Goal: Contribute content: Contribute content

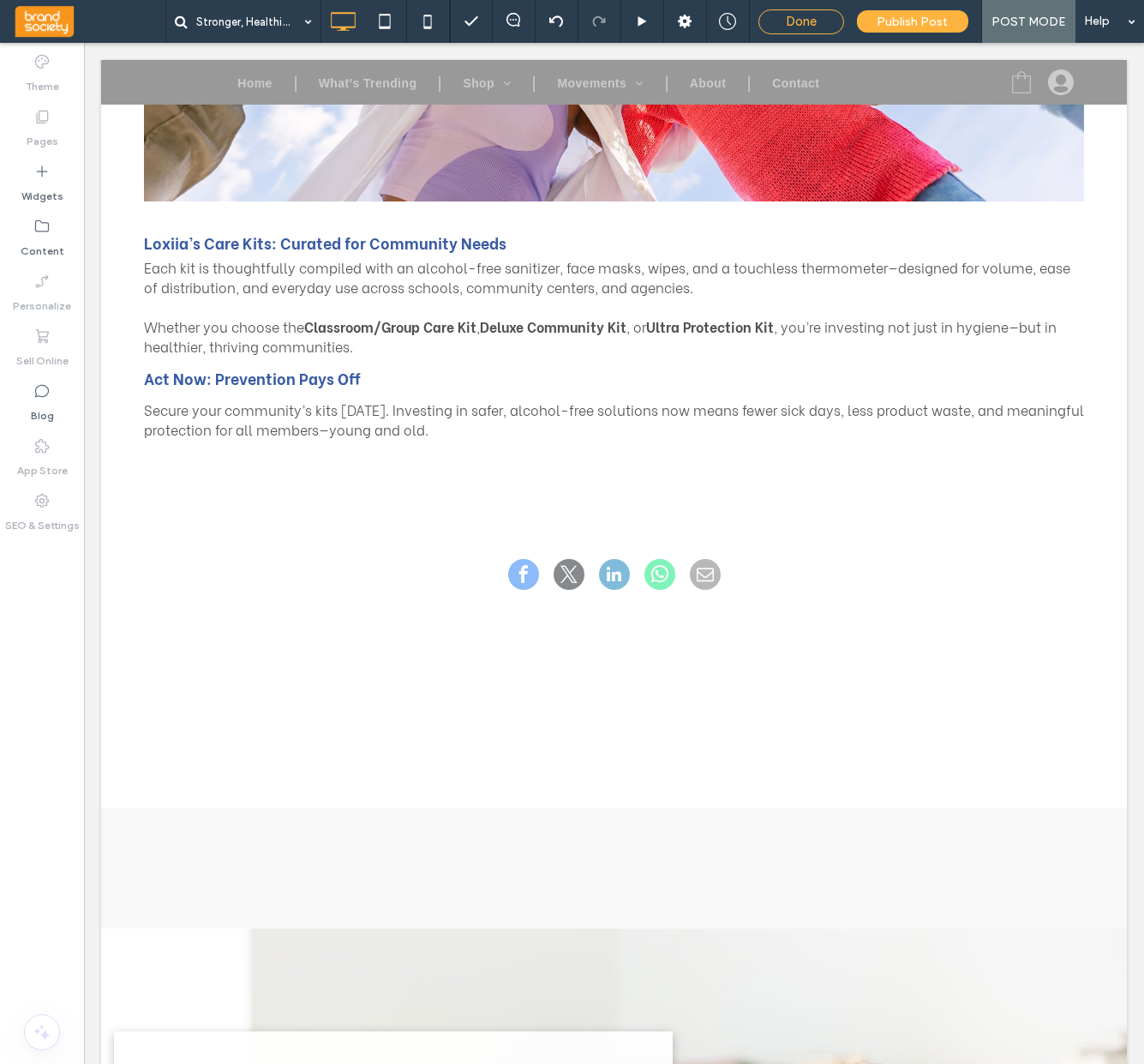
click at [808, 25] on span "Done" at bounding box center [802, 21] width 31 height 16
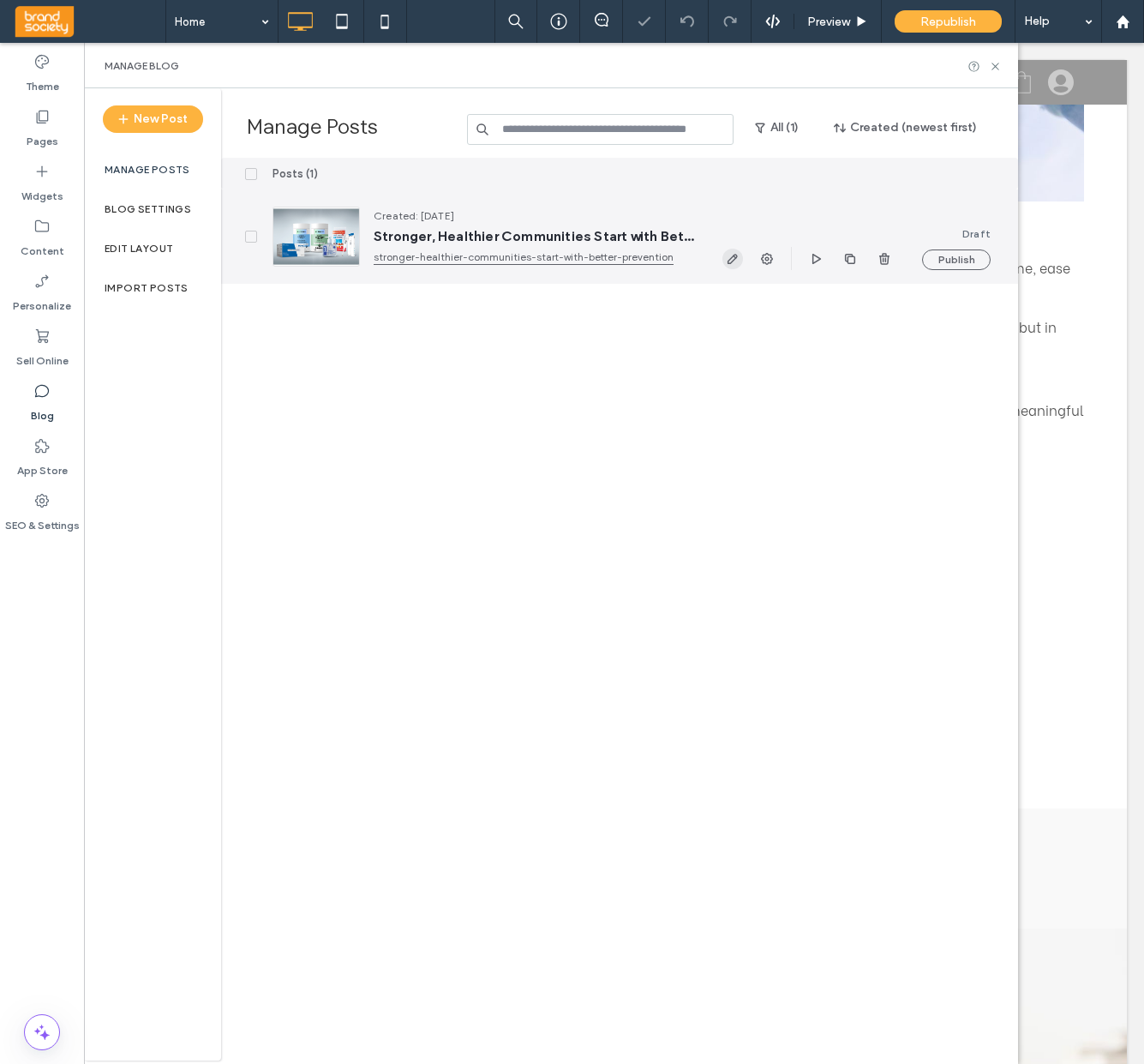
click at [733, 258] on icon "button" at bounding box center [732, 258] width 14 height 14
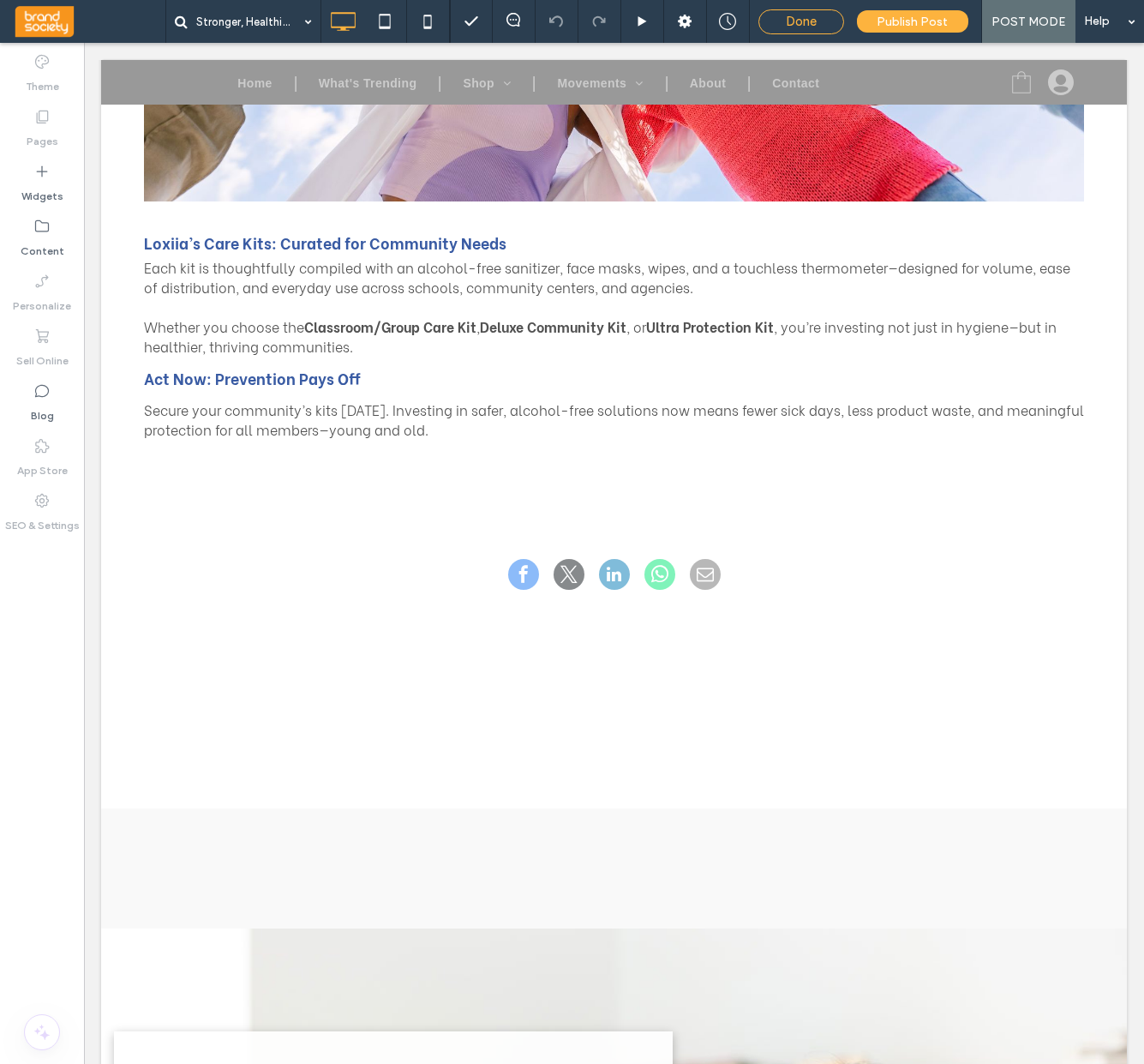
click at [818, 25] on div "Done" at bounding box center [801, 21] width 84 height 16
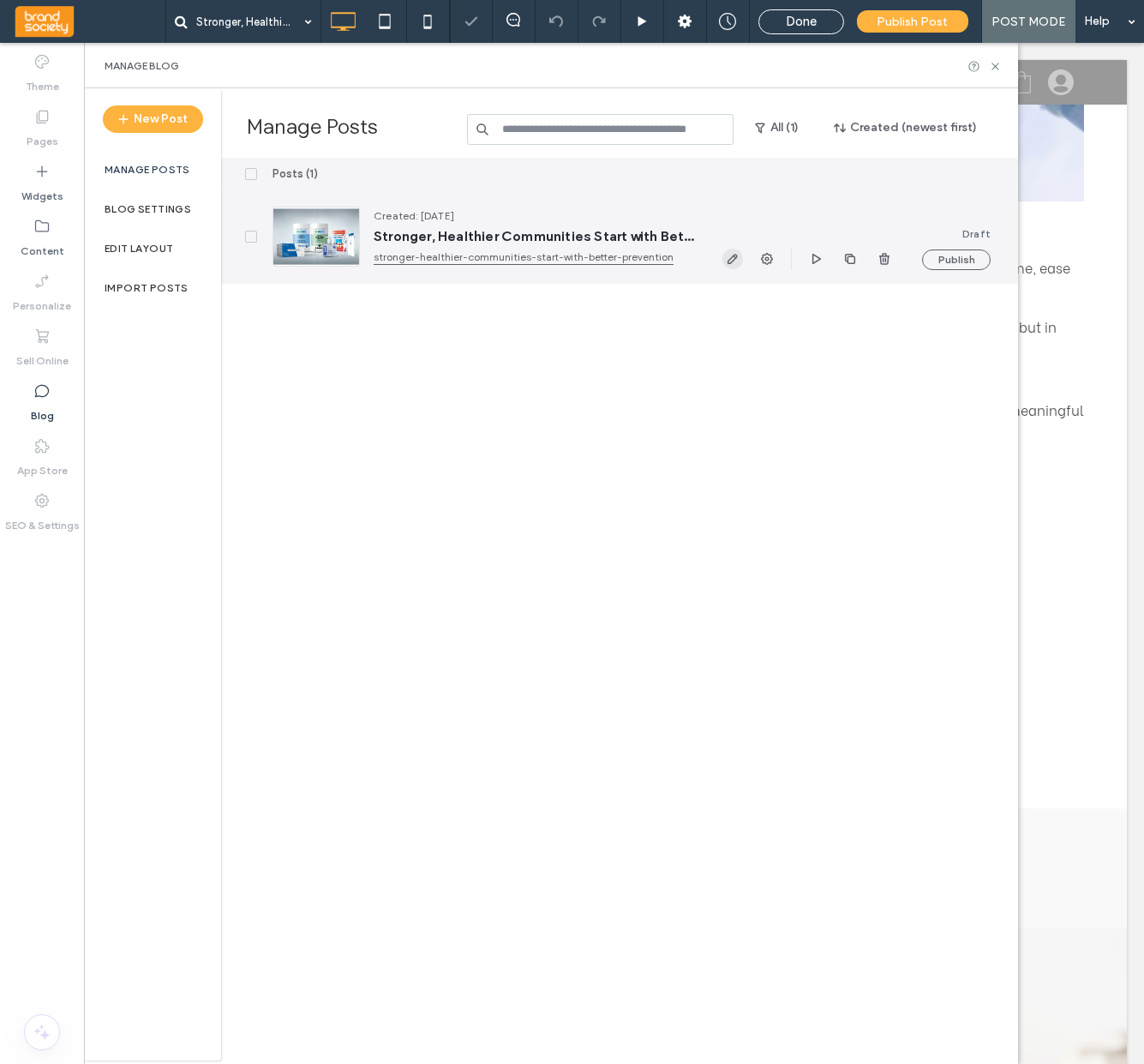
click at [732, 256] on icon "button" at bounding box center [732, 258] width 14 height 14
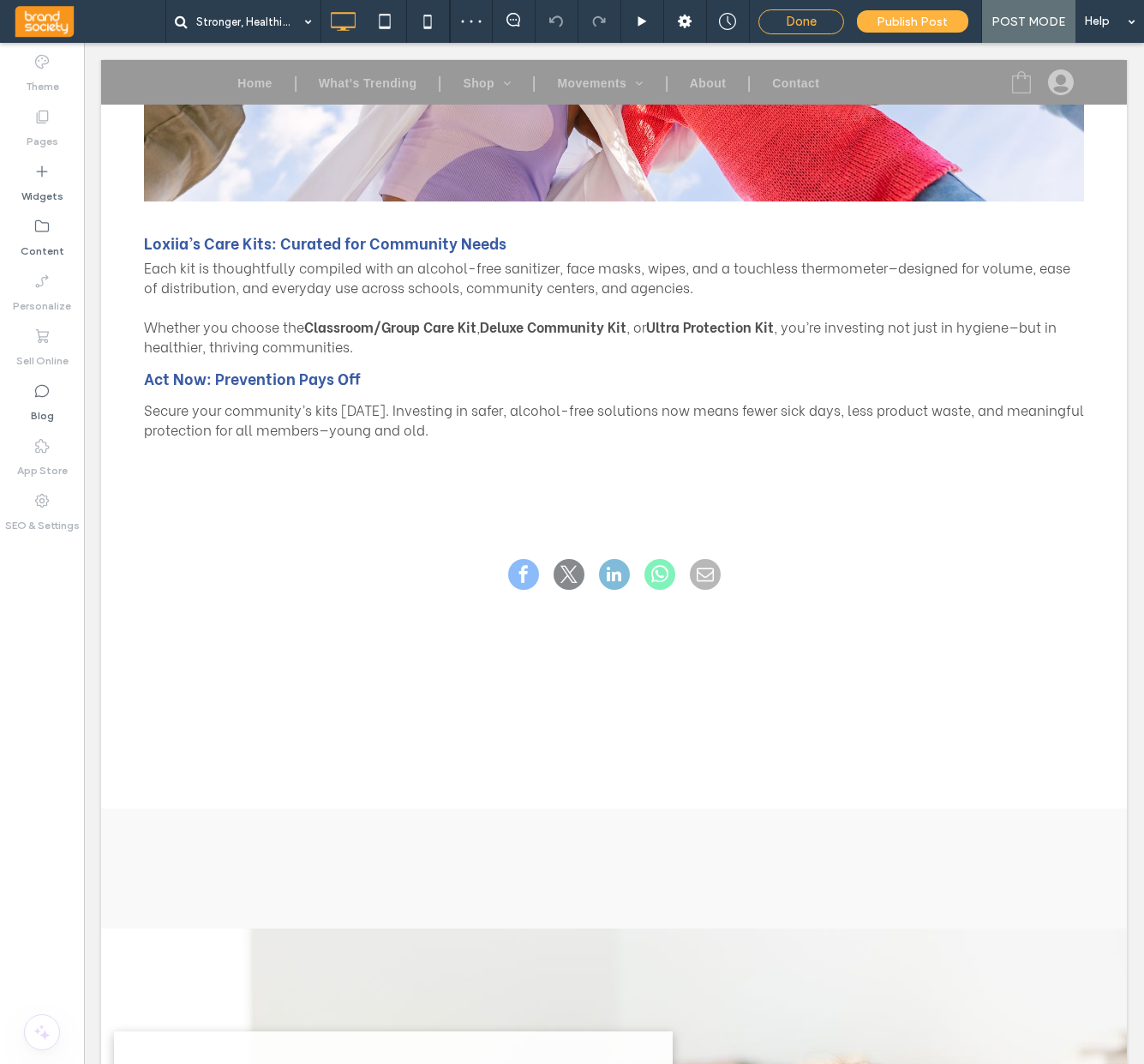
click at [805, 22] on span "Done" at bounding box center [802, 21] width 31 height 16
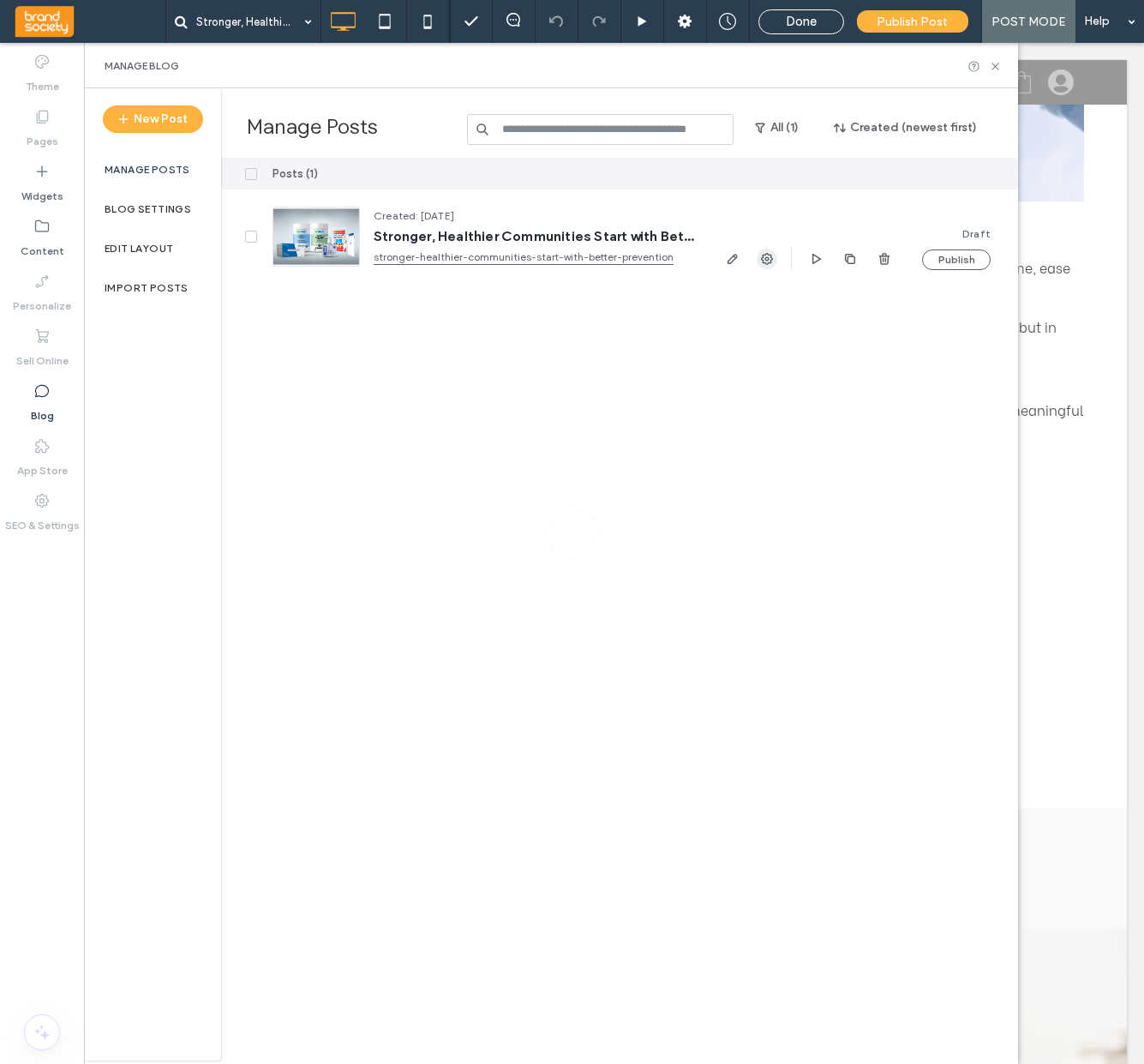
click at [765, 257] on use "button" at bounding box center [767, 258] width 12 height 12
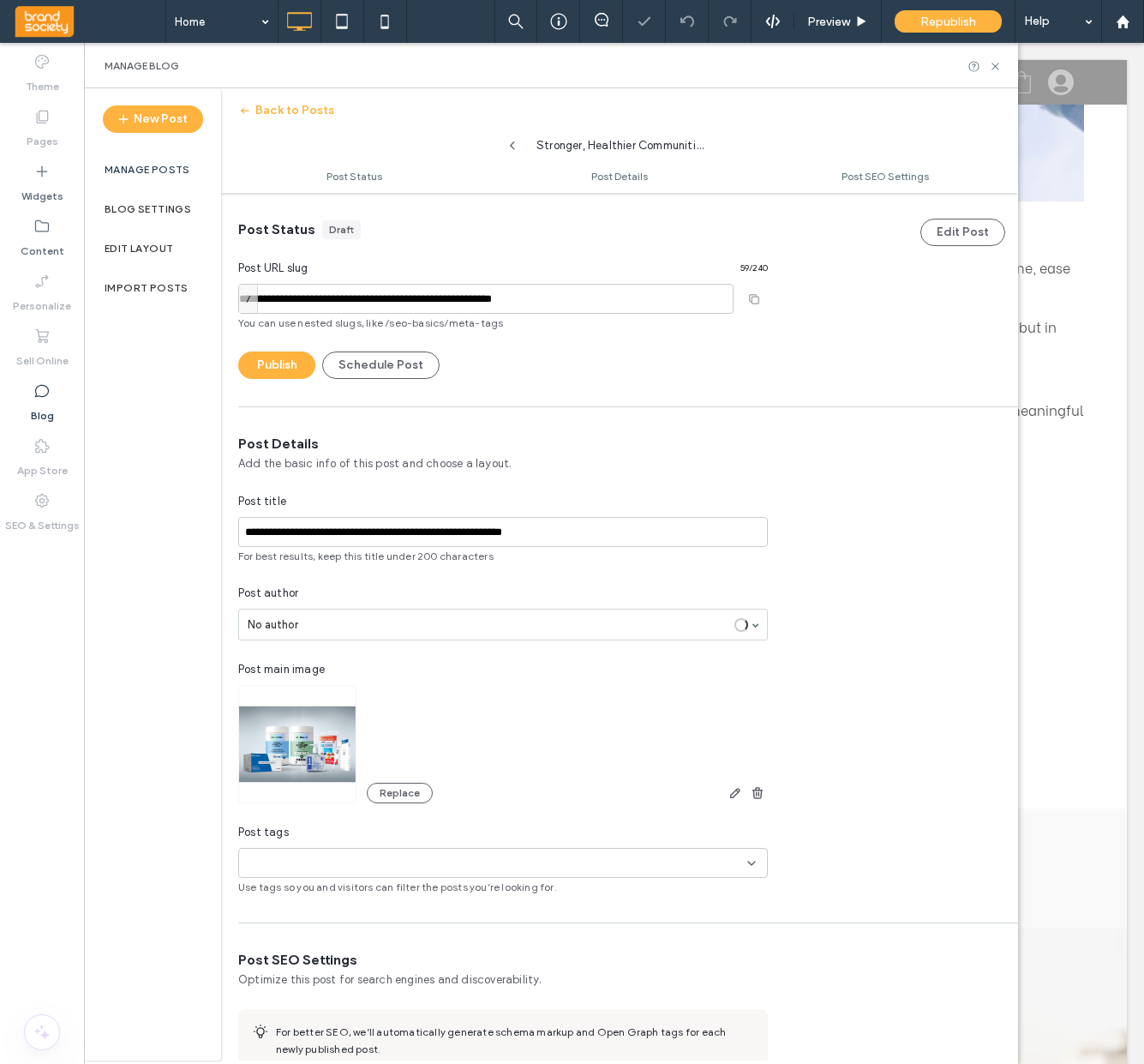
scroll to position [1, 0]
click at [383, 793] on button "Replace" at bounding box center [400, 792] width 66 height 20
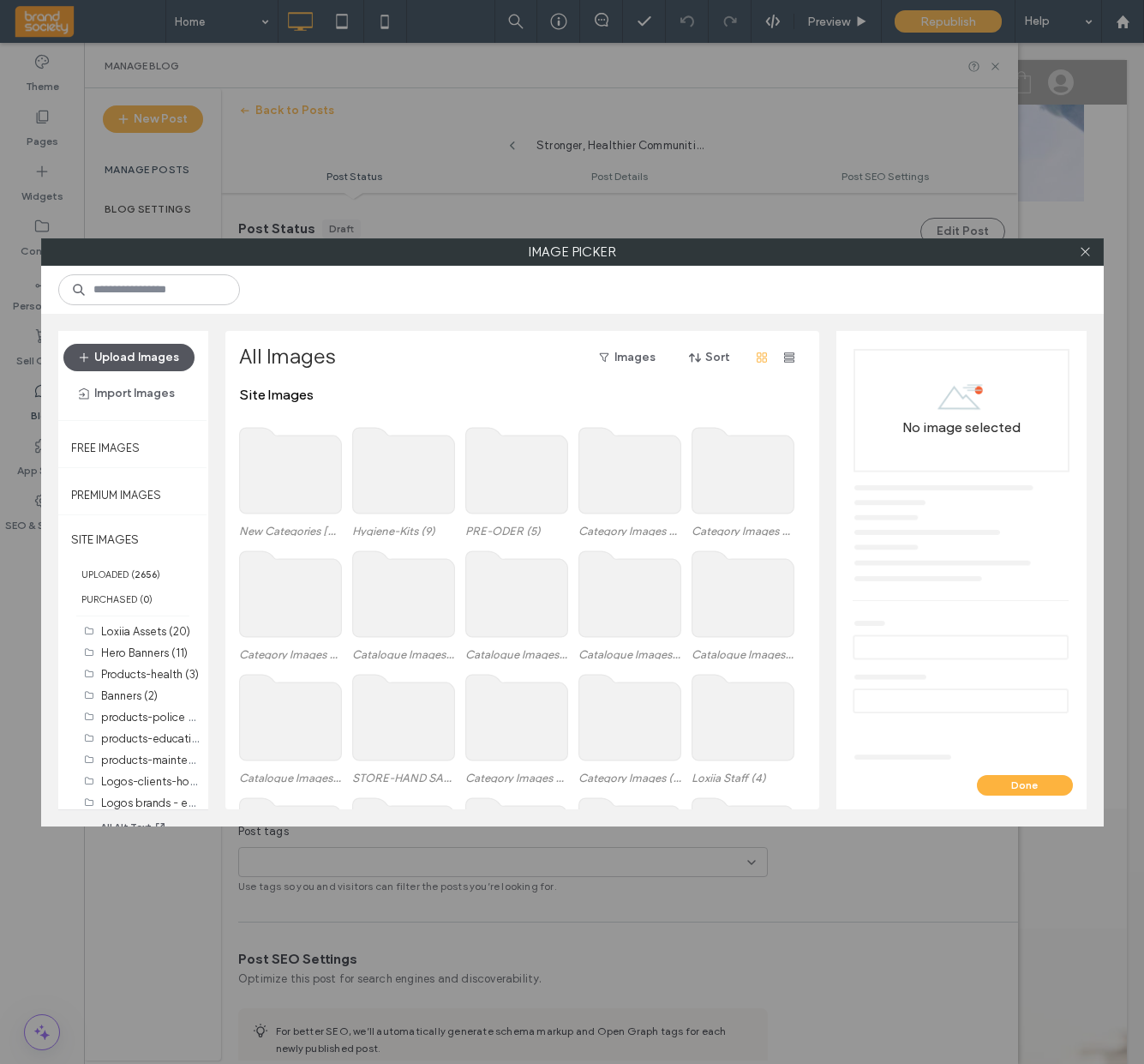
click at [151, 359] on button "Upload Images" at bounding box center [129, 358] width 132 height 28
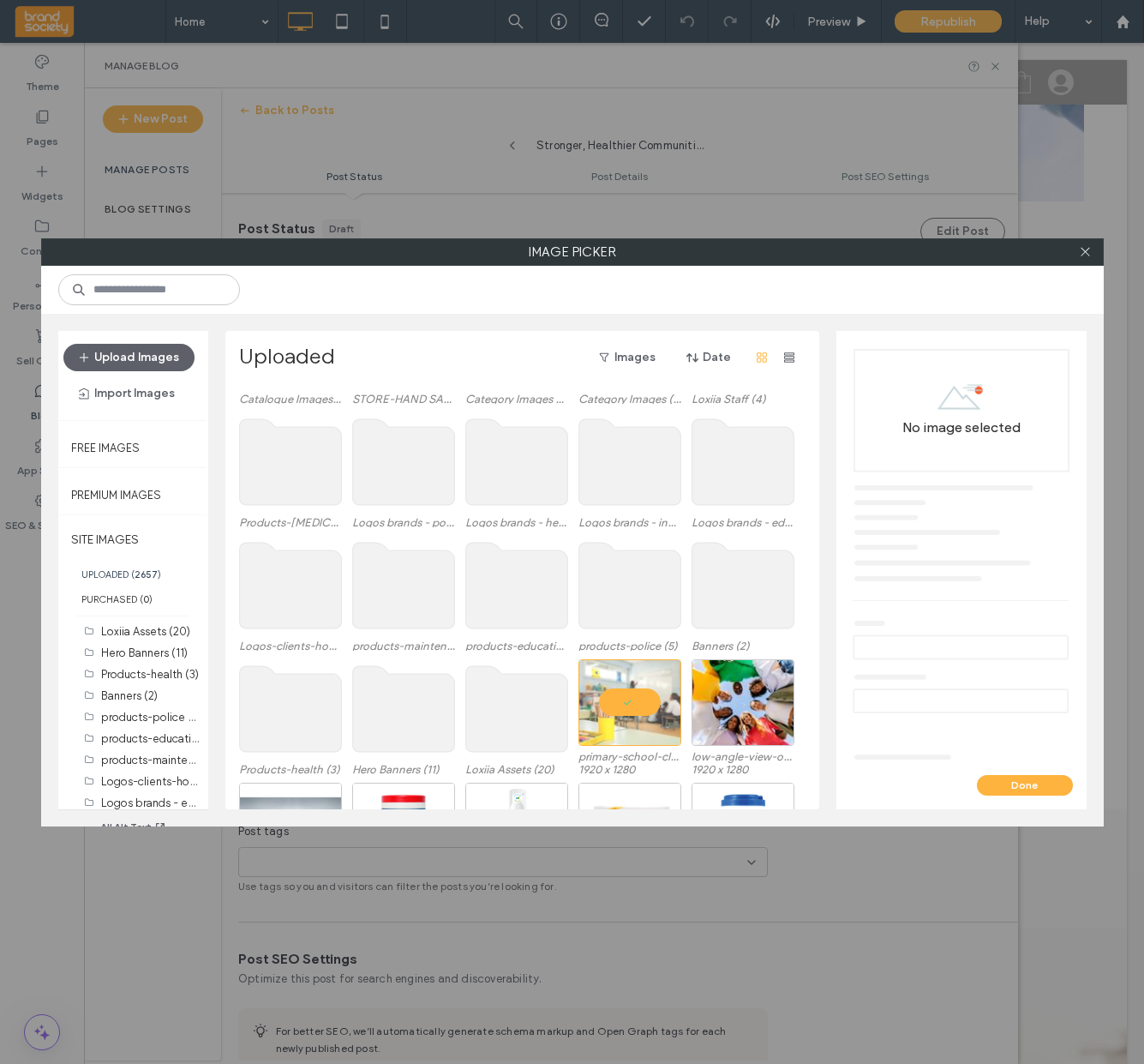
scroll to position [336, 0]
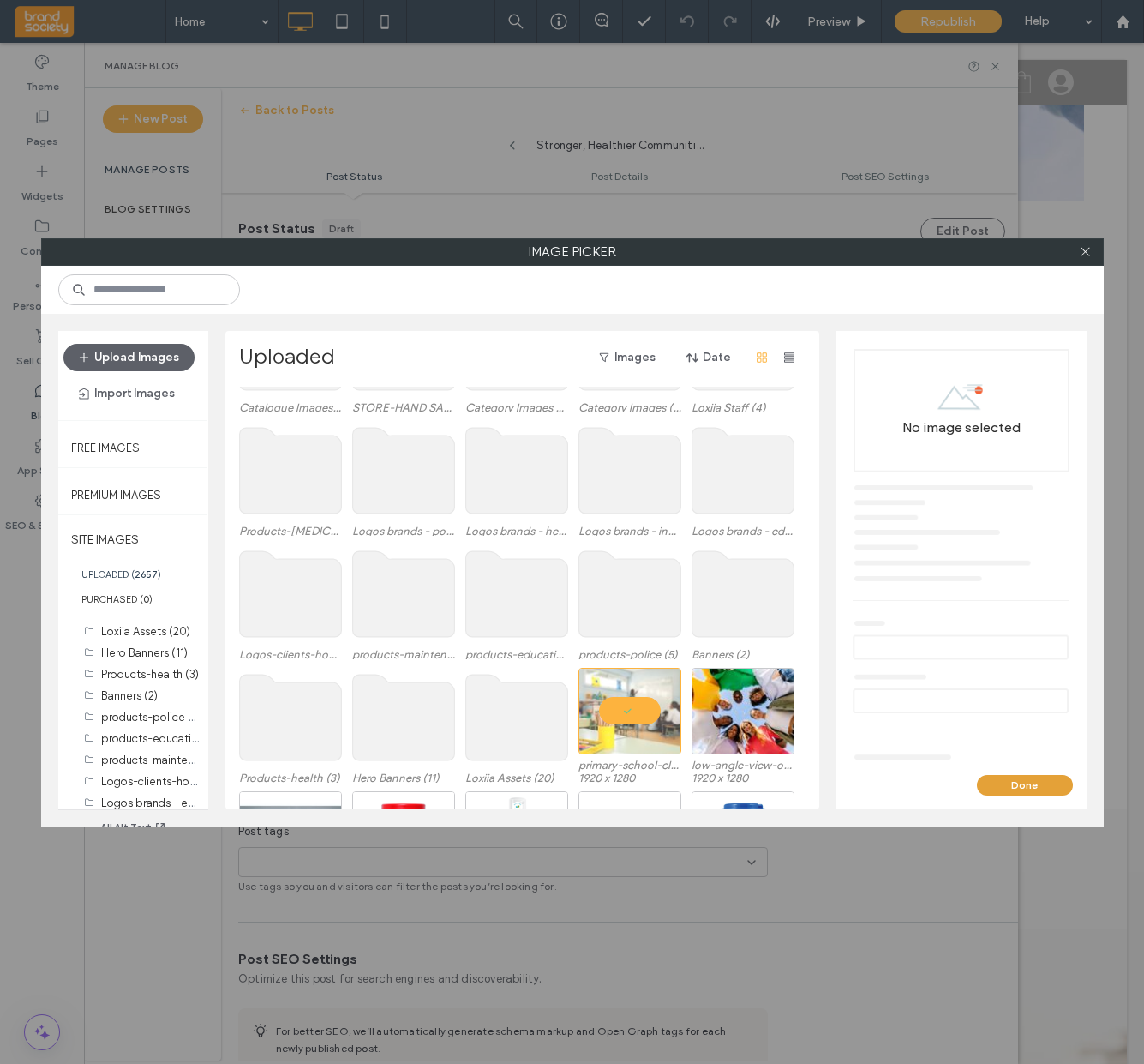
click at [1031, 787] on button "Done" at bounding box center [1025, 785] width 96 height 20
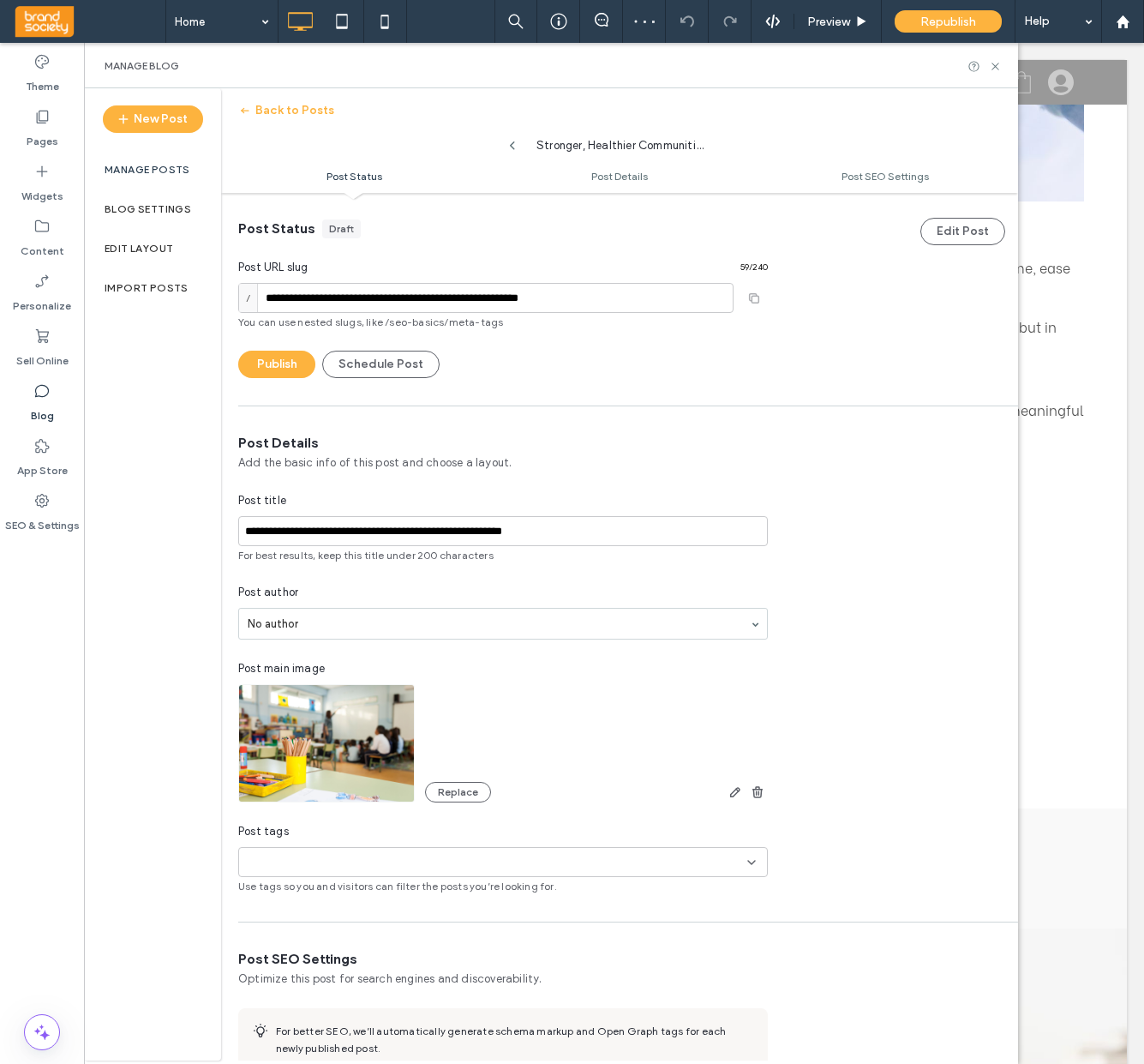
scroll to position [127, 0]
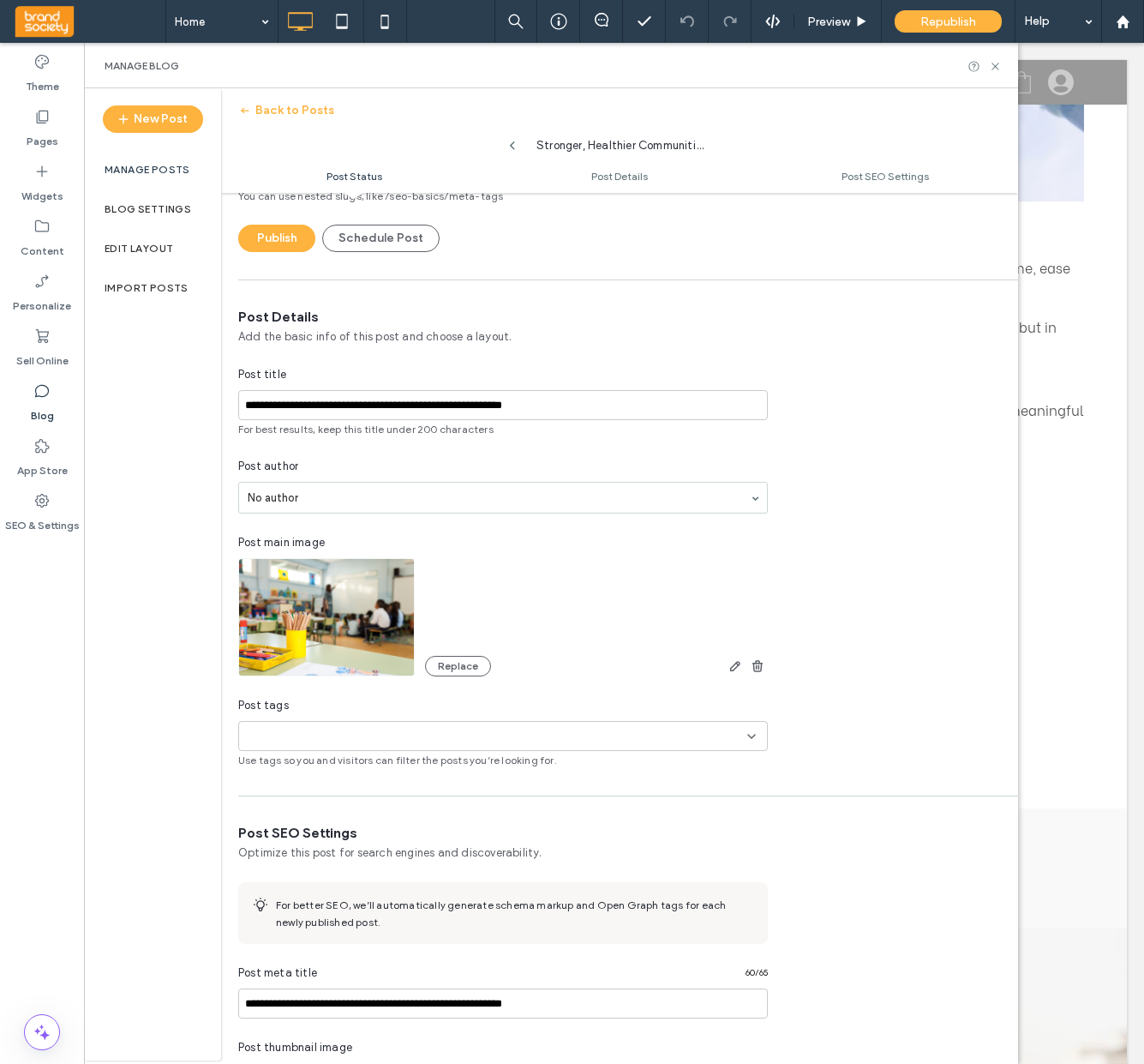
click at [743, 729] on div "+0 +0" at bounding box center [497, 736] width 501 height 29
click at [751, 733] on icon at bounding box center [751, 736] width 14 height 14
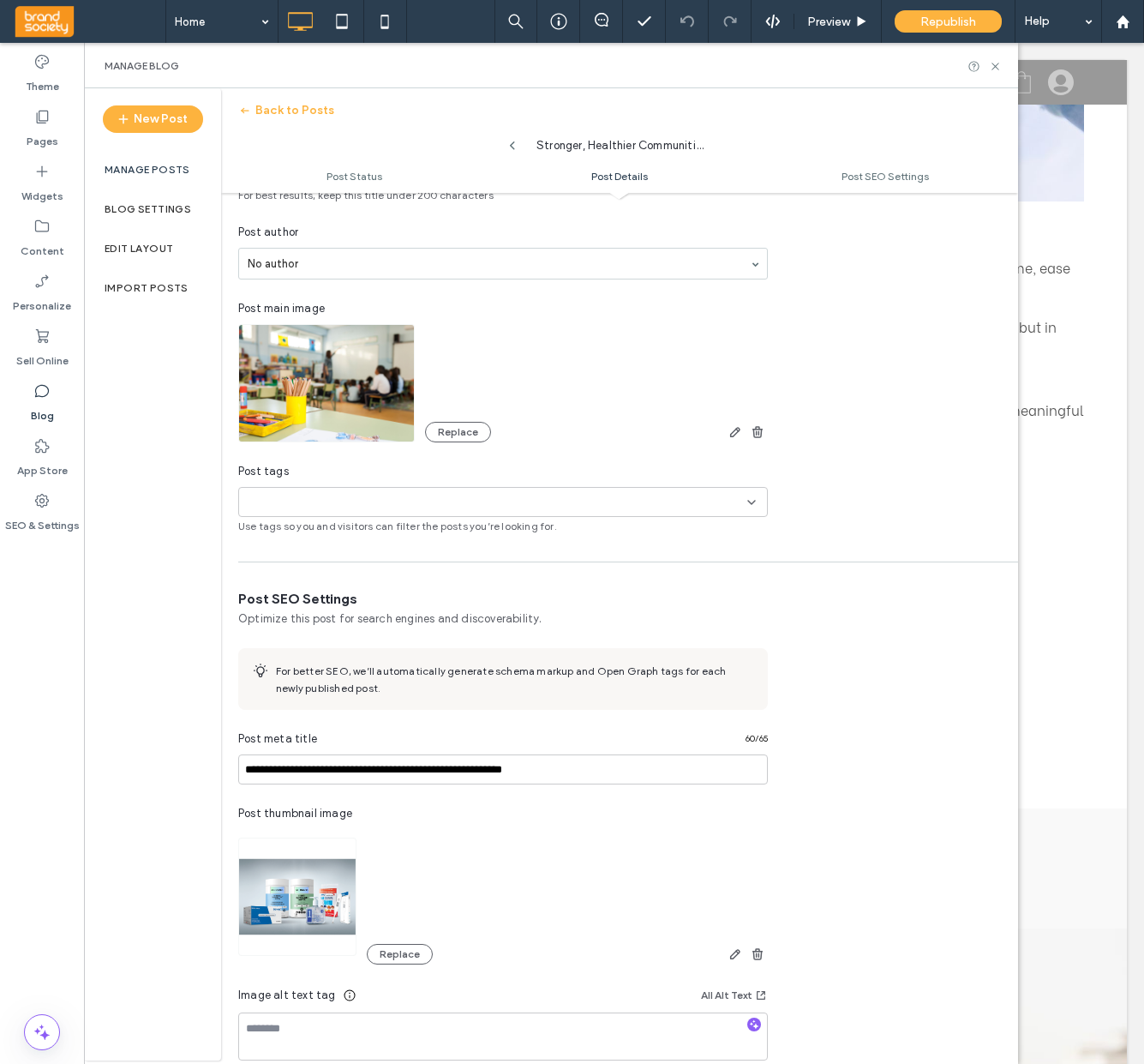
scroll to position [383, 0]
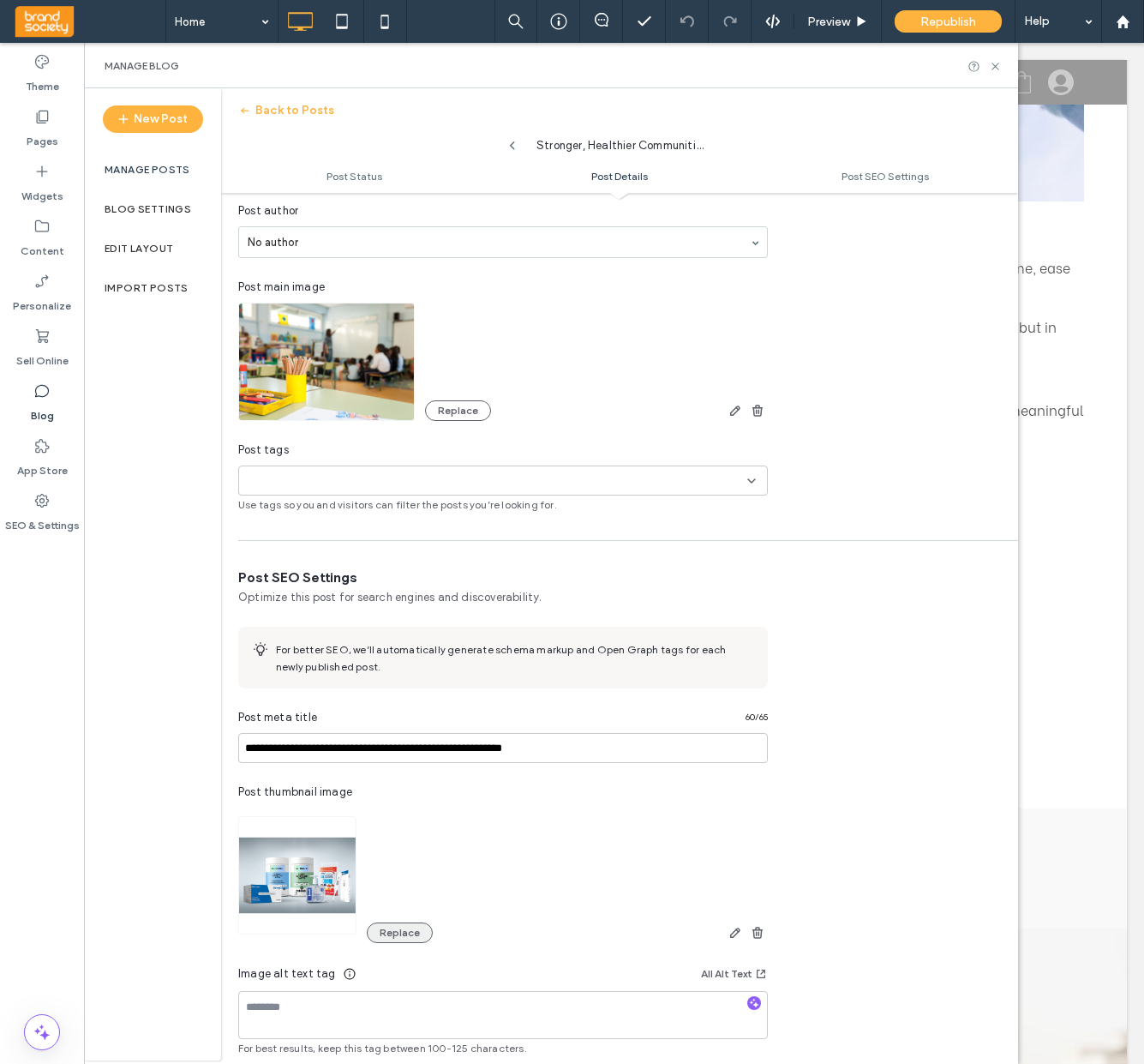
click at [410, 935] on button "Replace" at bounding box center [400, 932] width 66 height 20
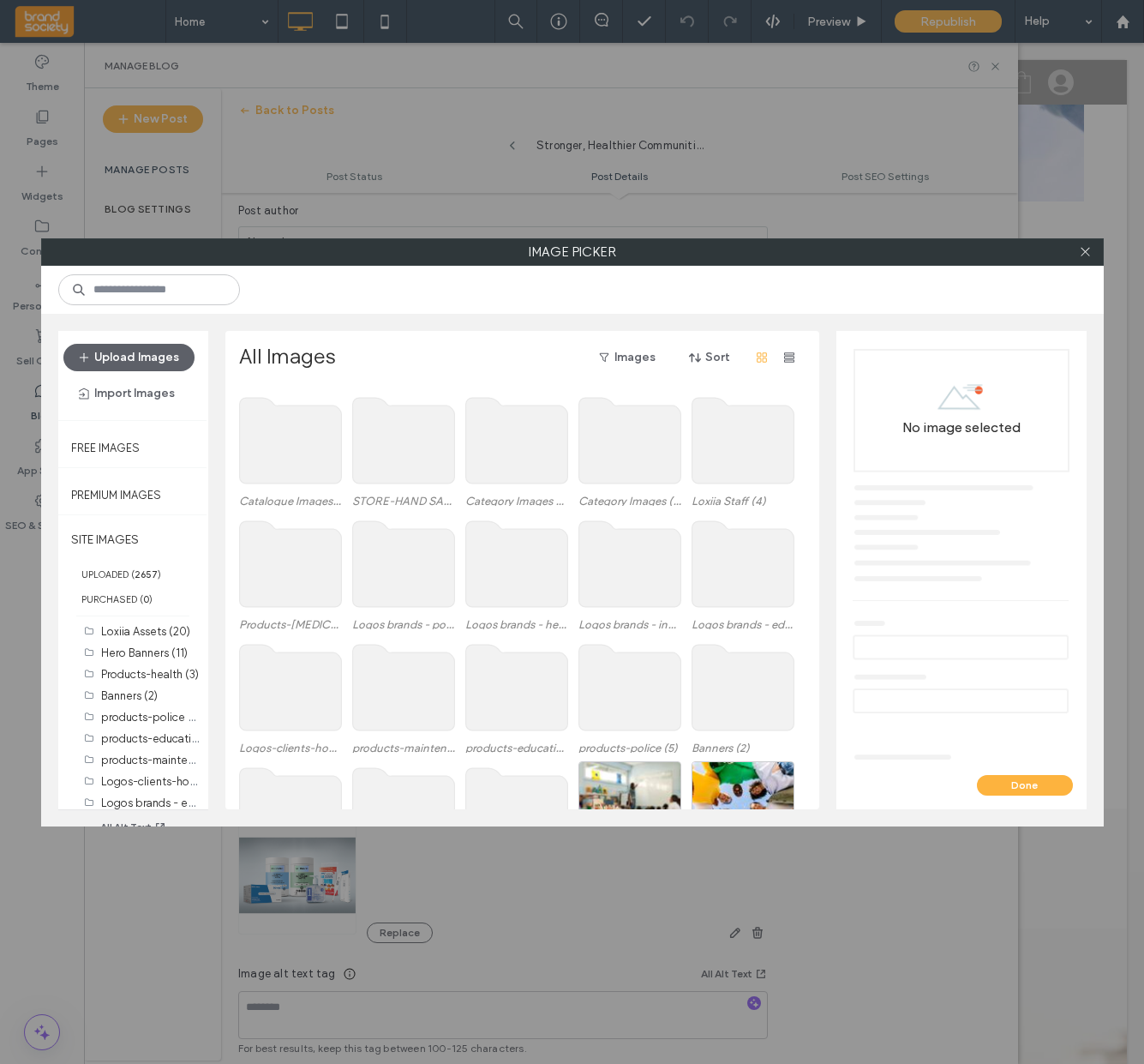
scroll to position [631, 0]
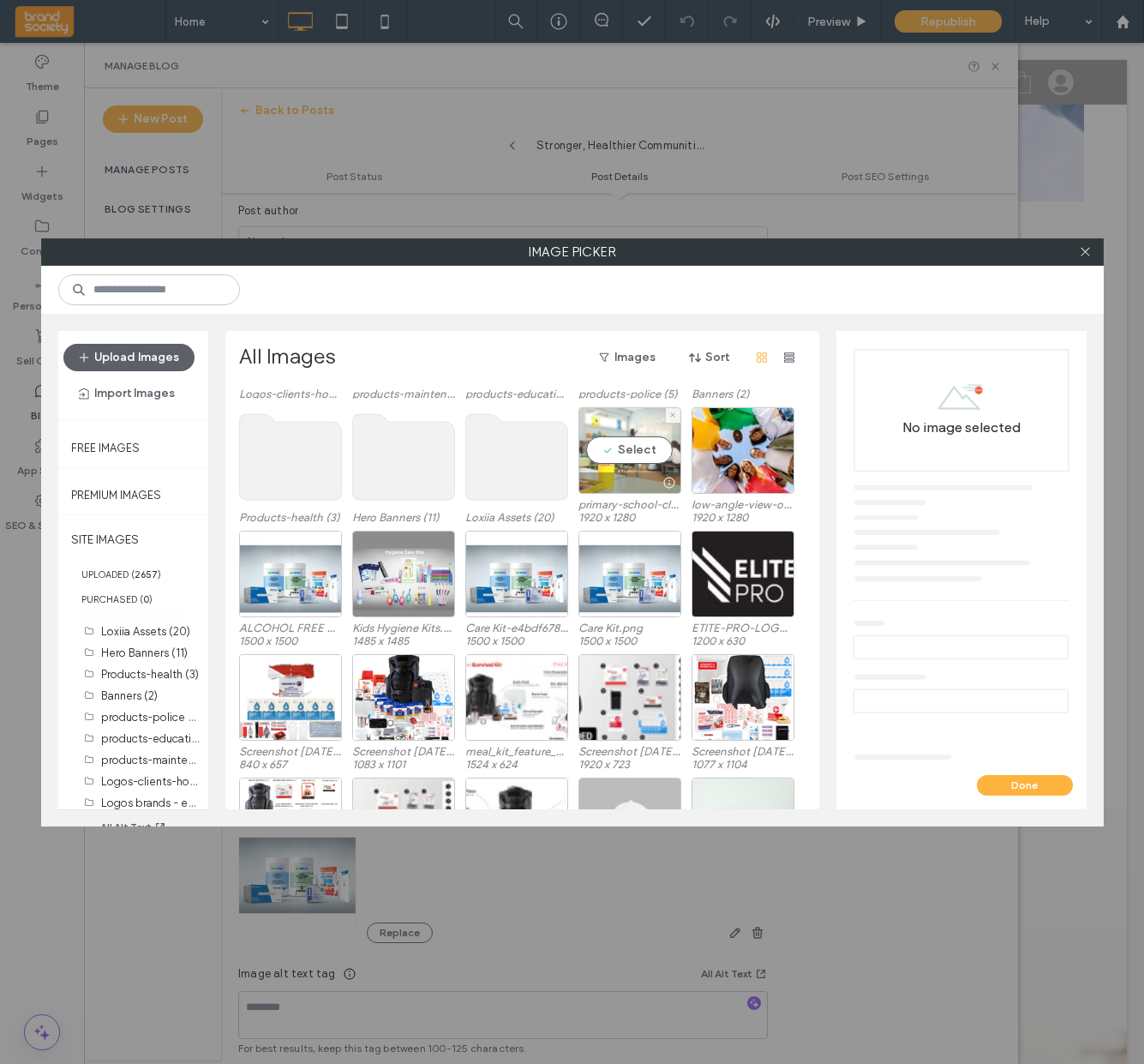
click at [637, 449] on div "Select" at bounding box center [630, 451] width 103 height 86
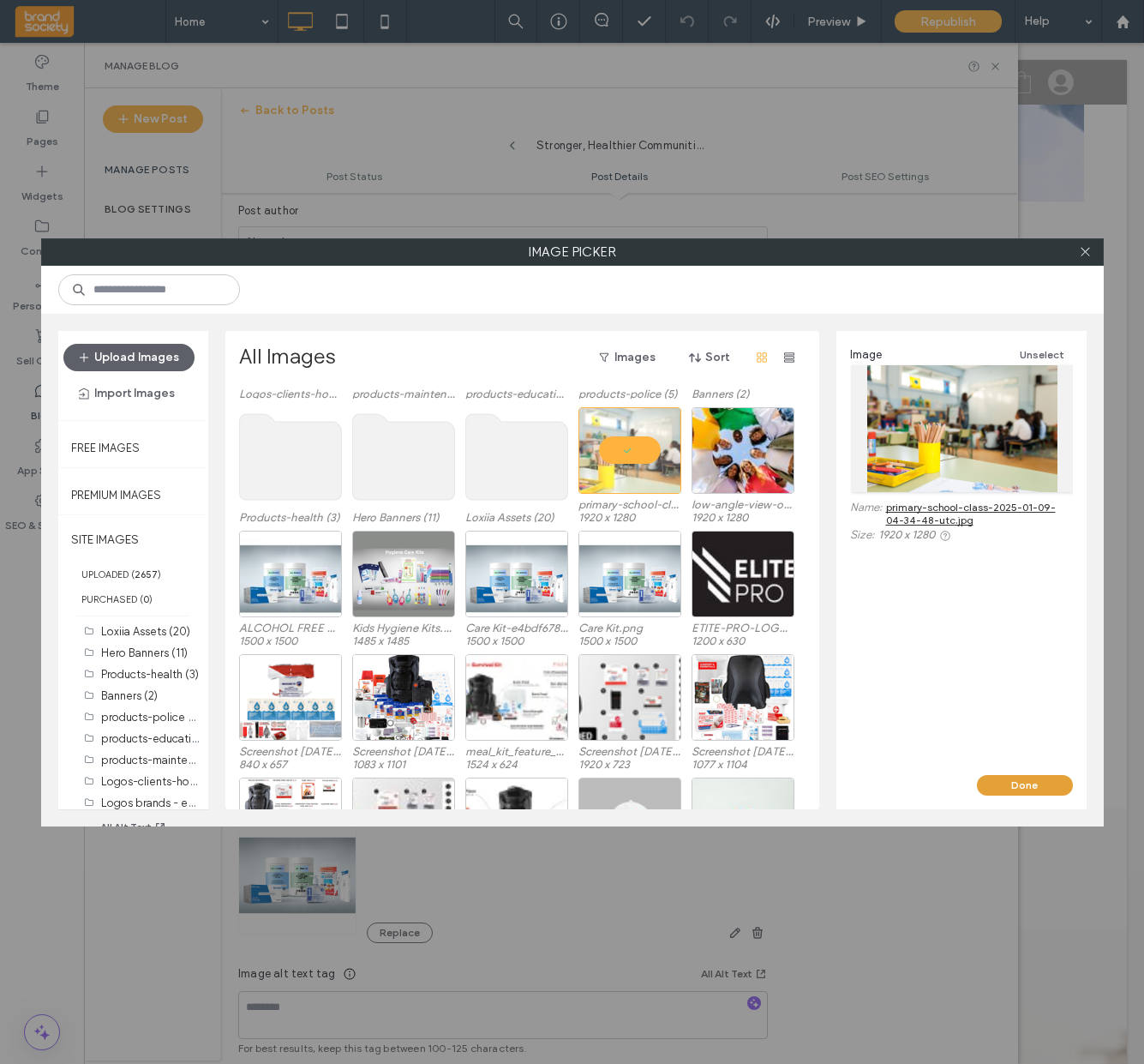
click at [1051, 787] on button "Done" at bounding box center [1025, 785] width 96 height 20
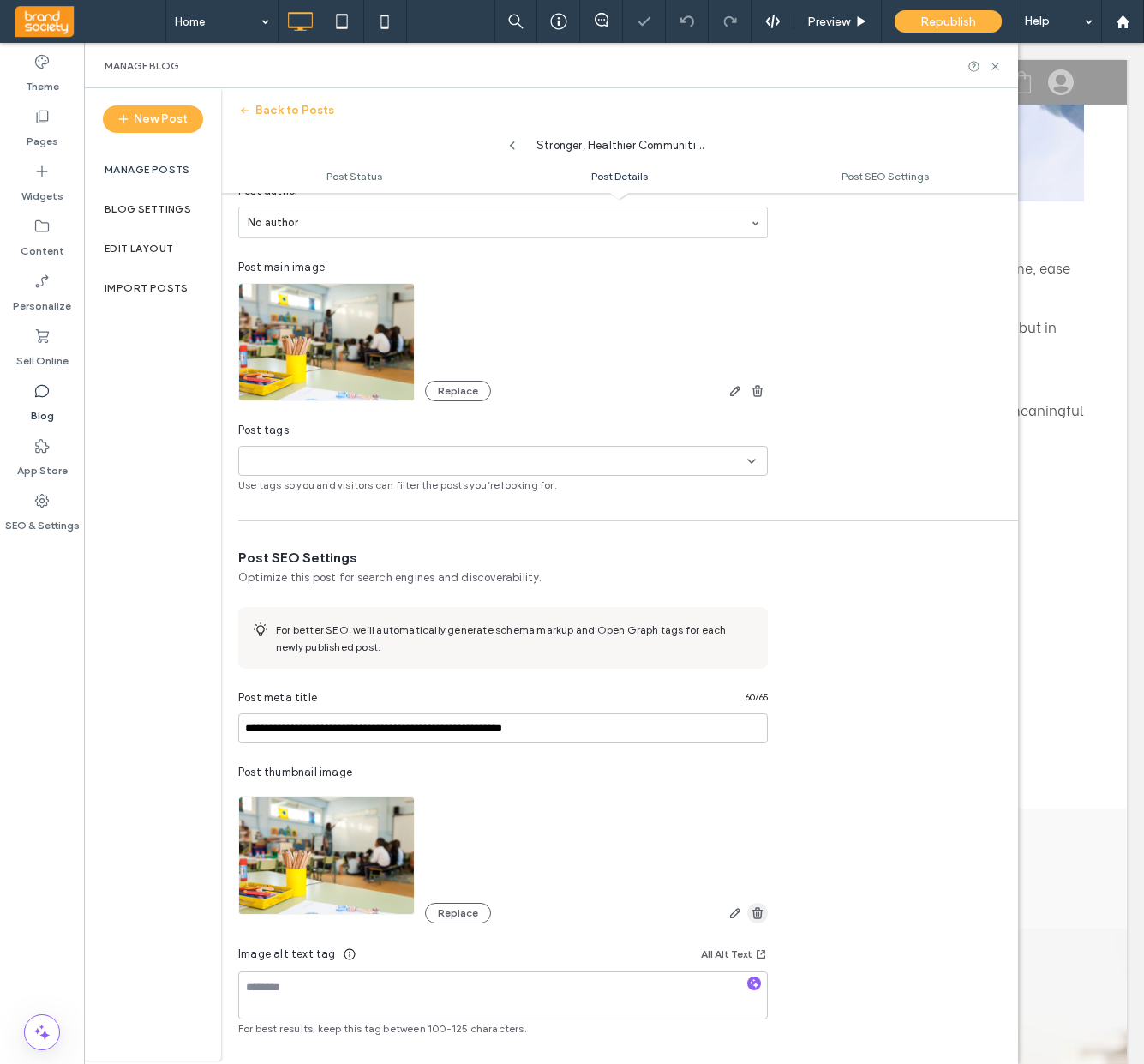
scroll to position [412, 0]
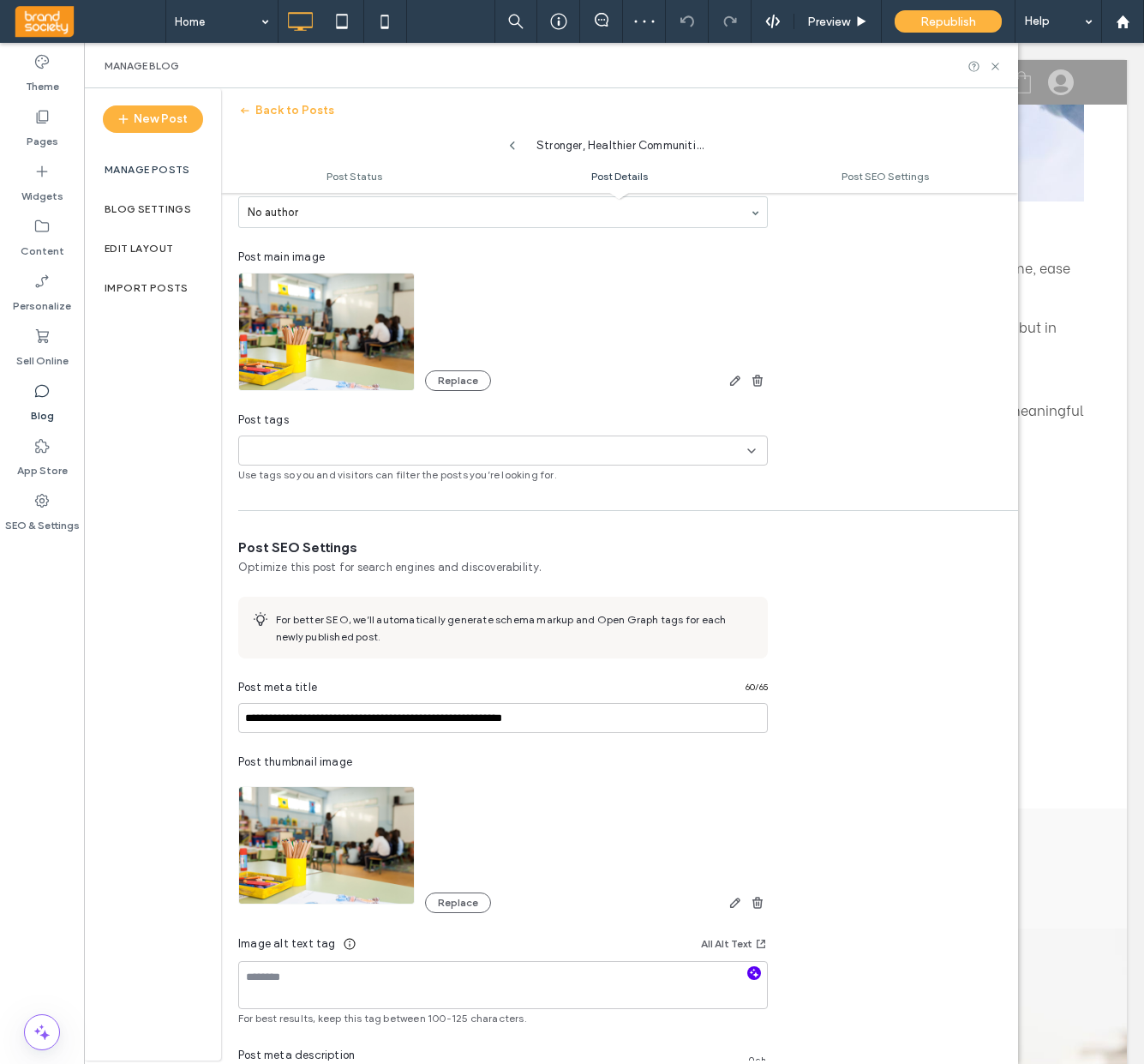
click at [754, 978] on icon "button" at bounding box center [754, 972] width 12 height 12
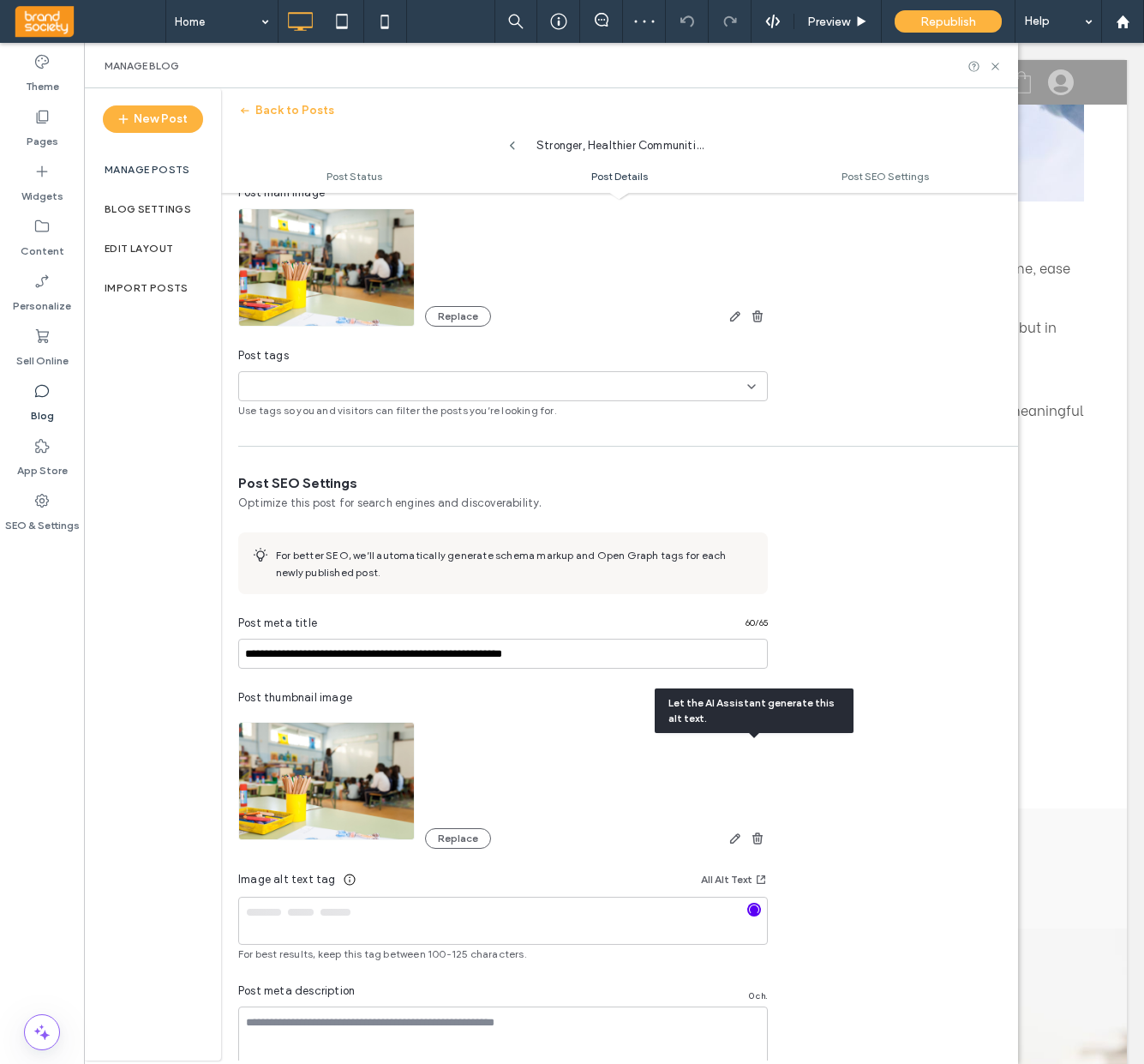
scroll to position [636, 0]
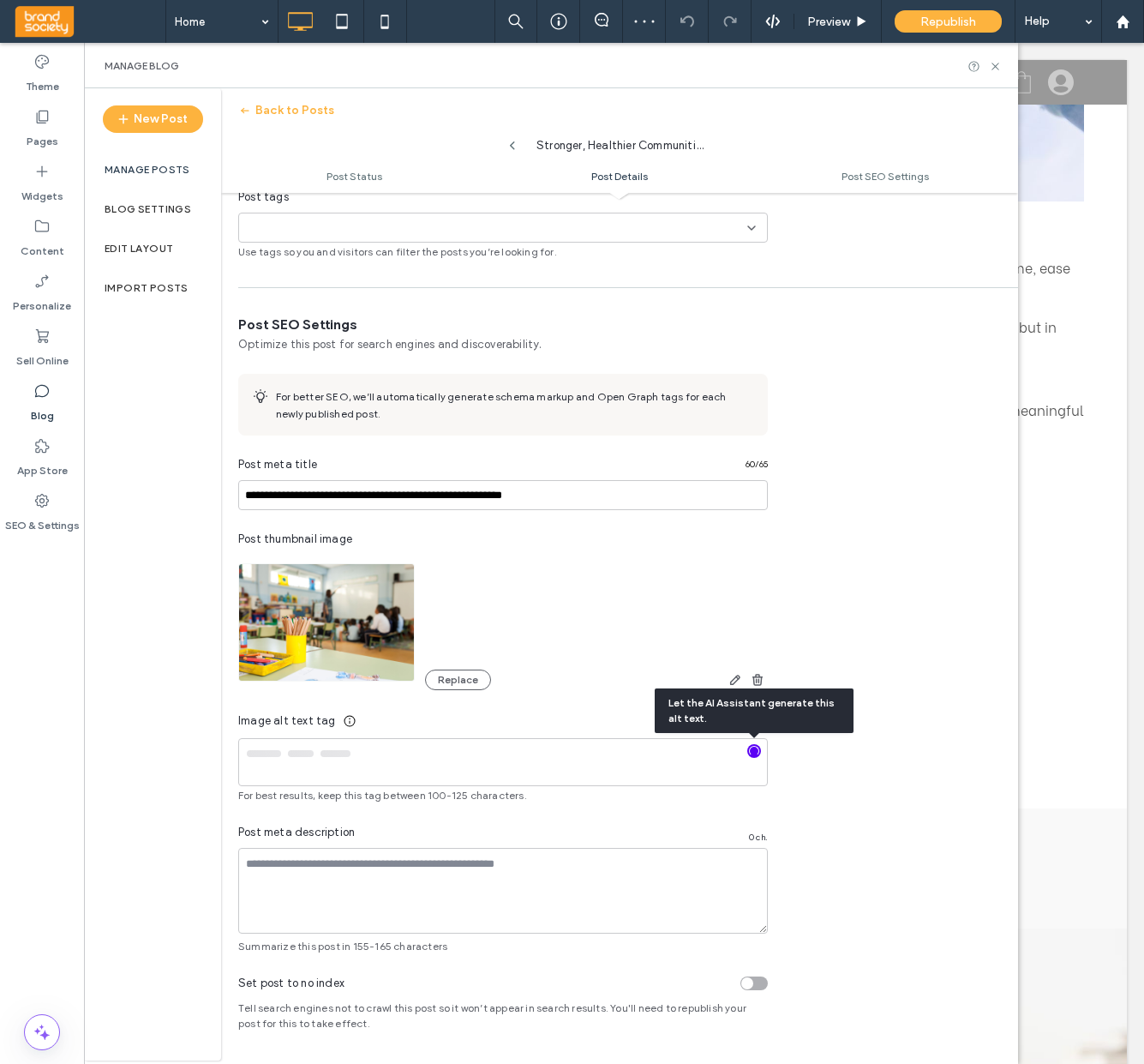
type textarea "**********"
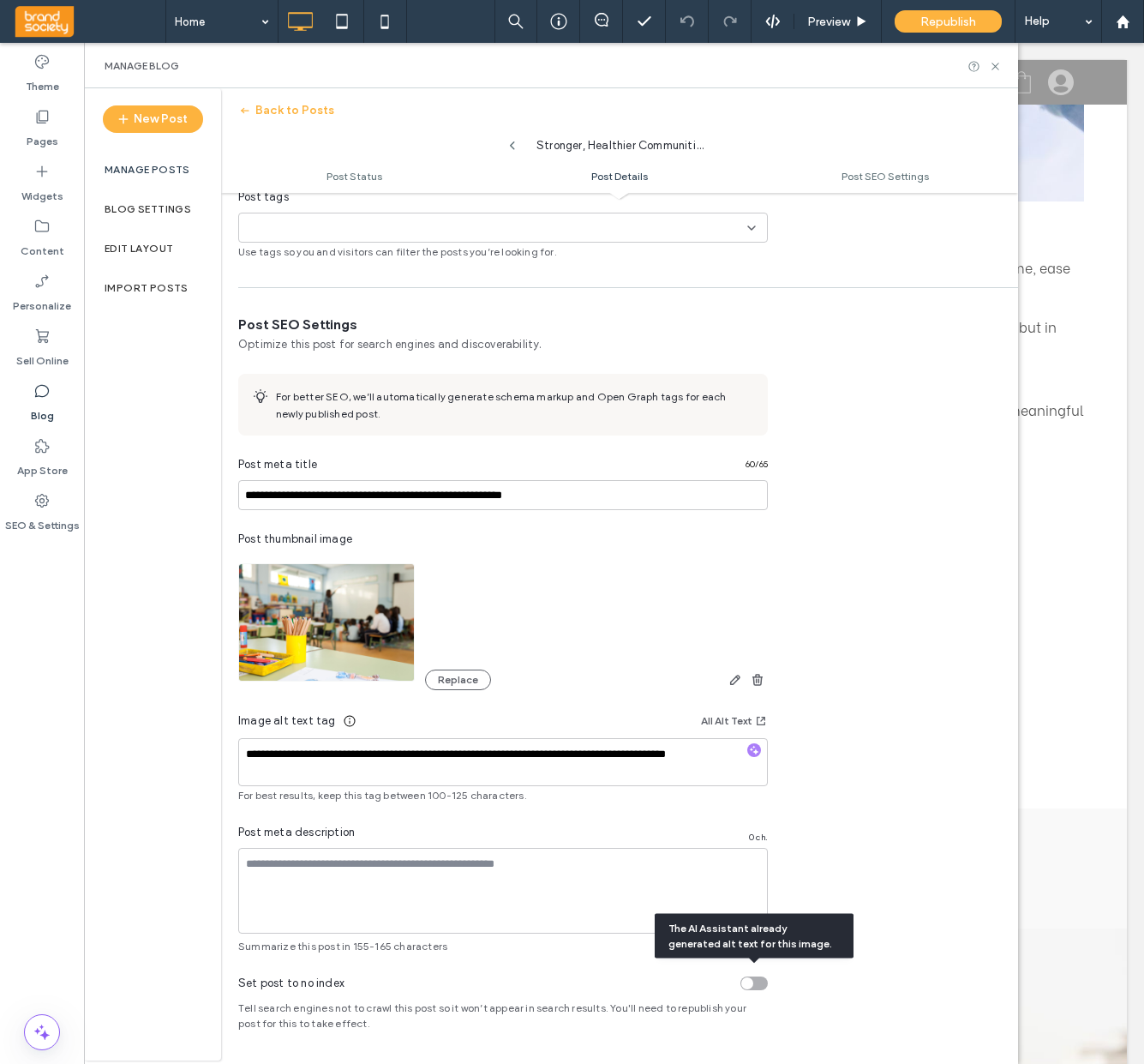
scroll to position [0, 0]
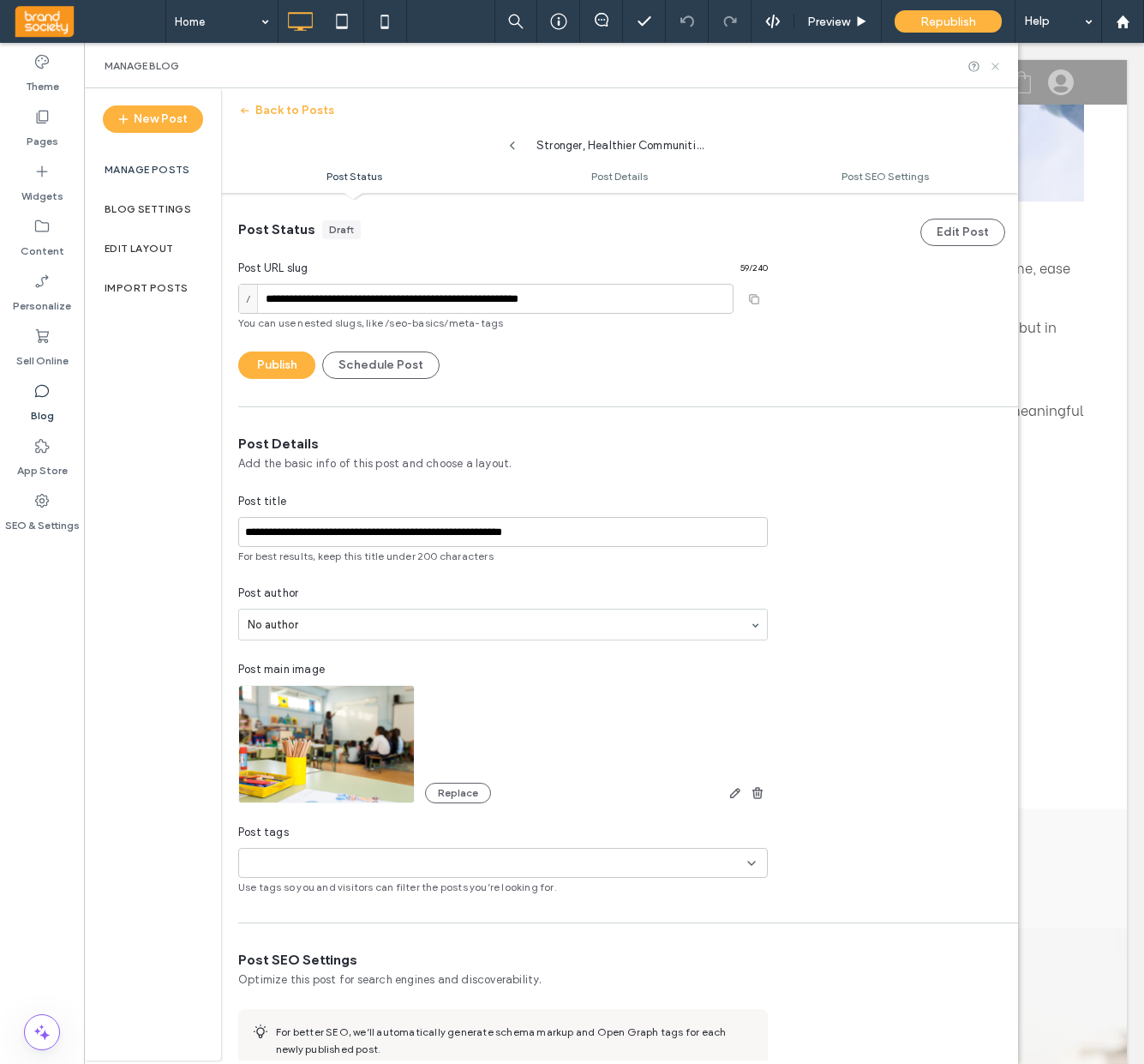
click at [995, 65] on use at bounding box center [994, 65] width 6 height 6
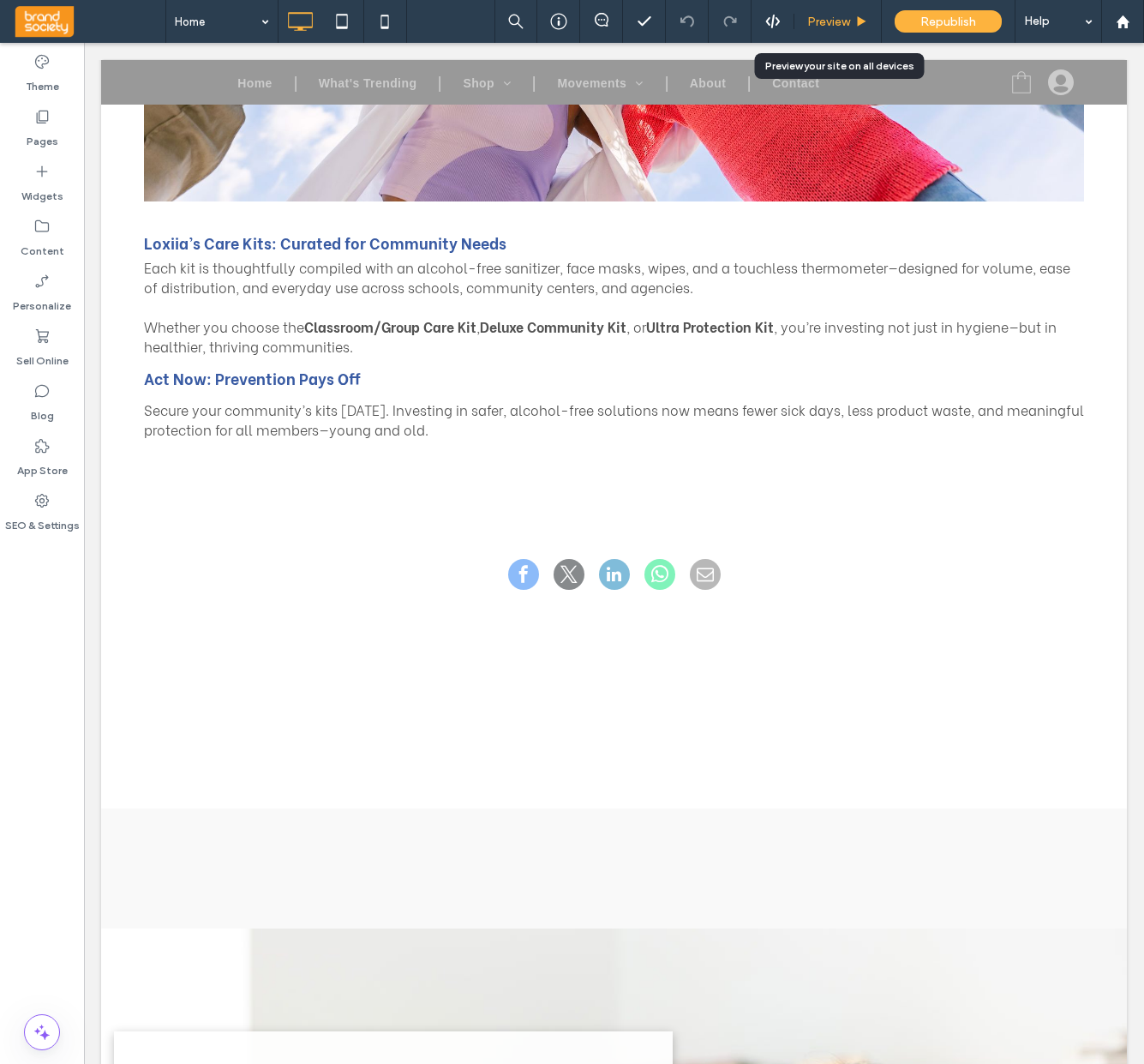
click at [840, 22] on span "Preview" at bounding box center [829, 22] width 43 height 15
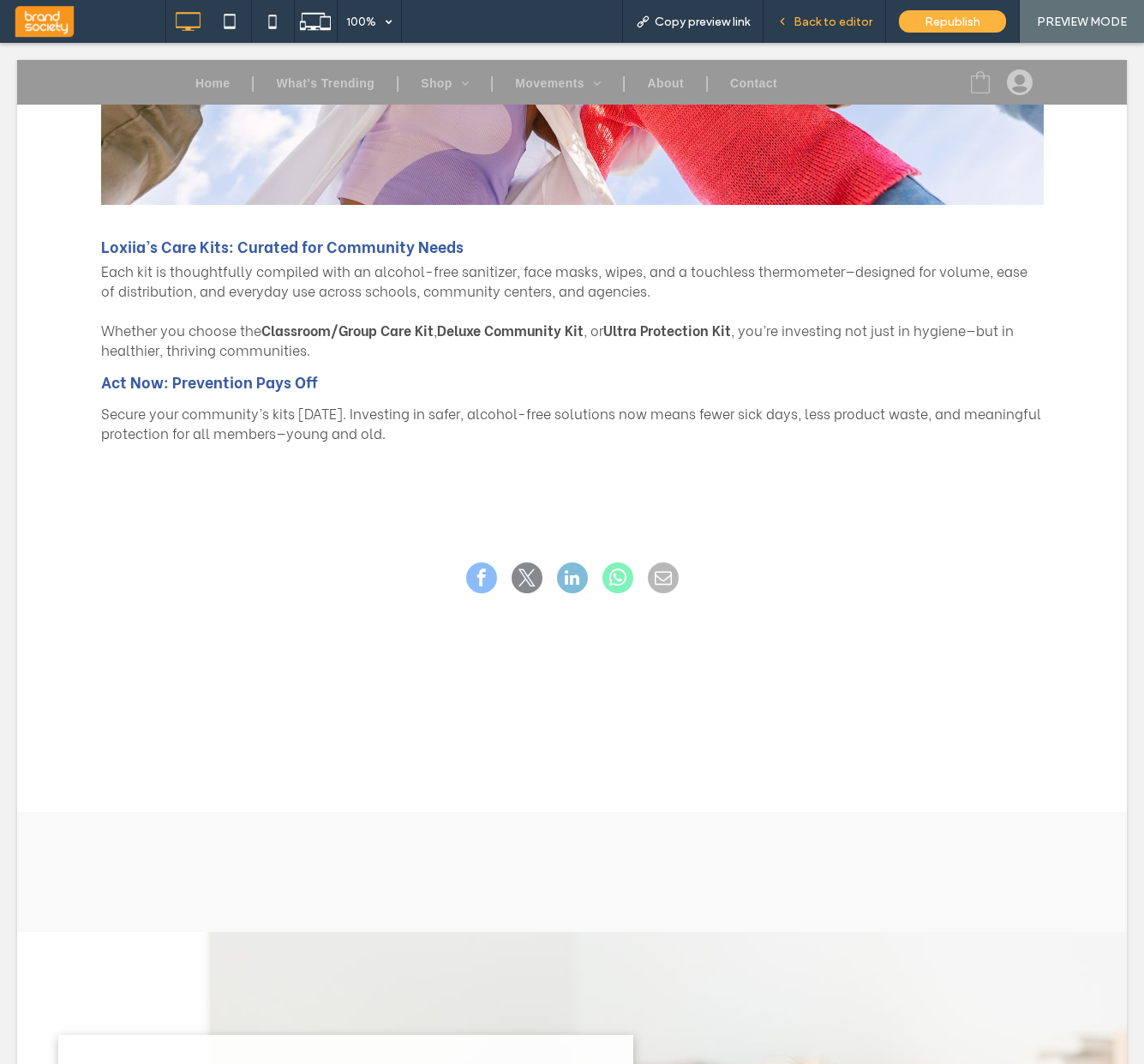
click at [829, 16] on span "Back to editor" at bounding box center [833, 22] width 79 height 15
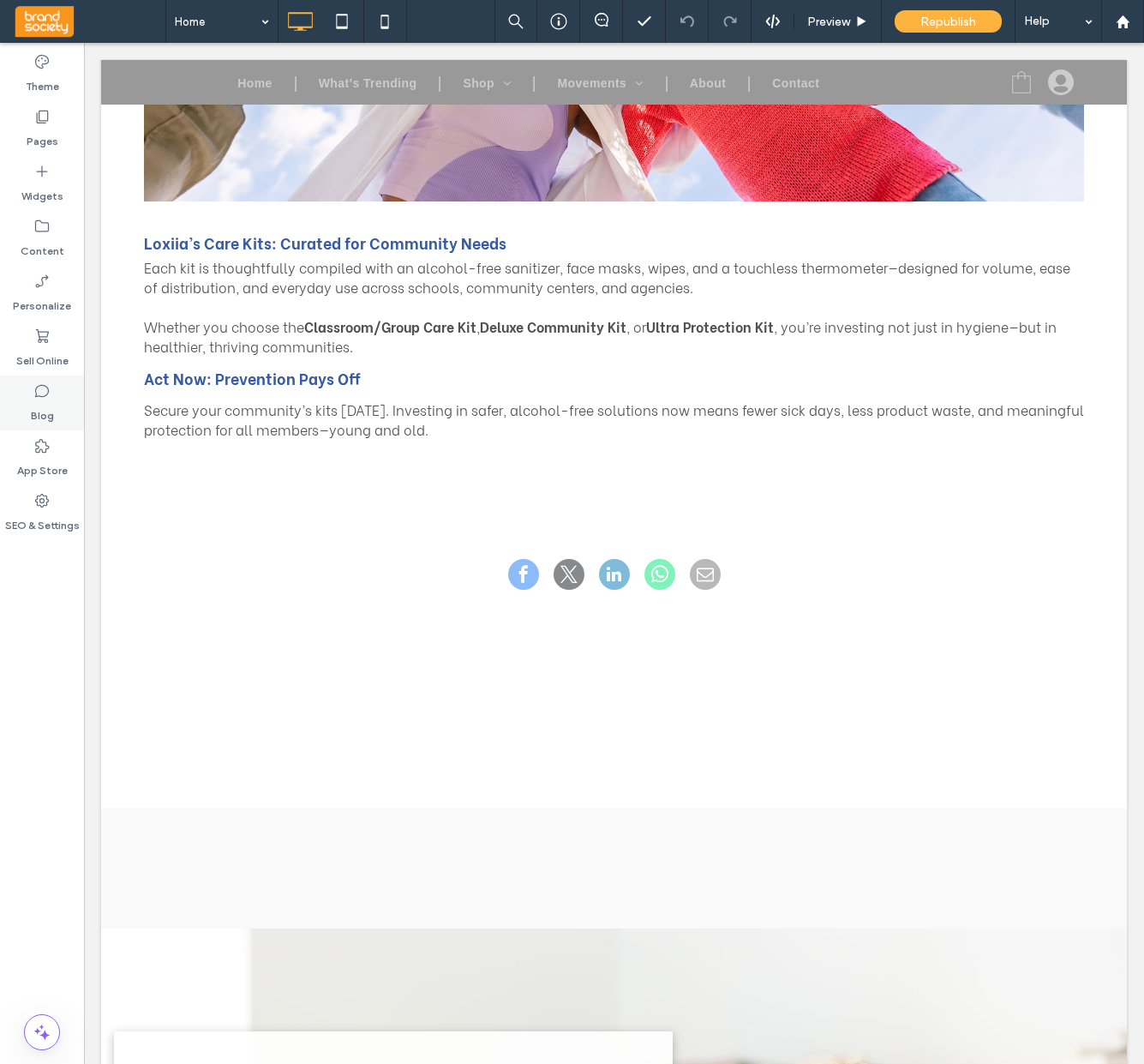
click at [42, 393] on icon at bounding box center [41, 391] width 17 height 17
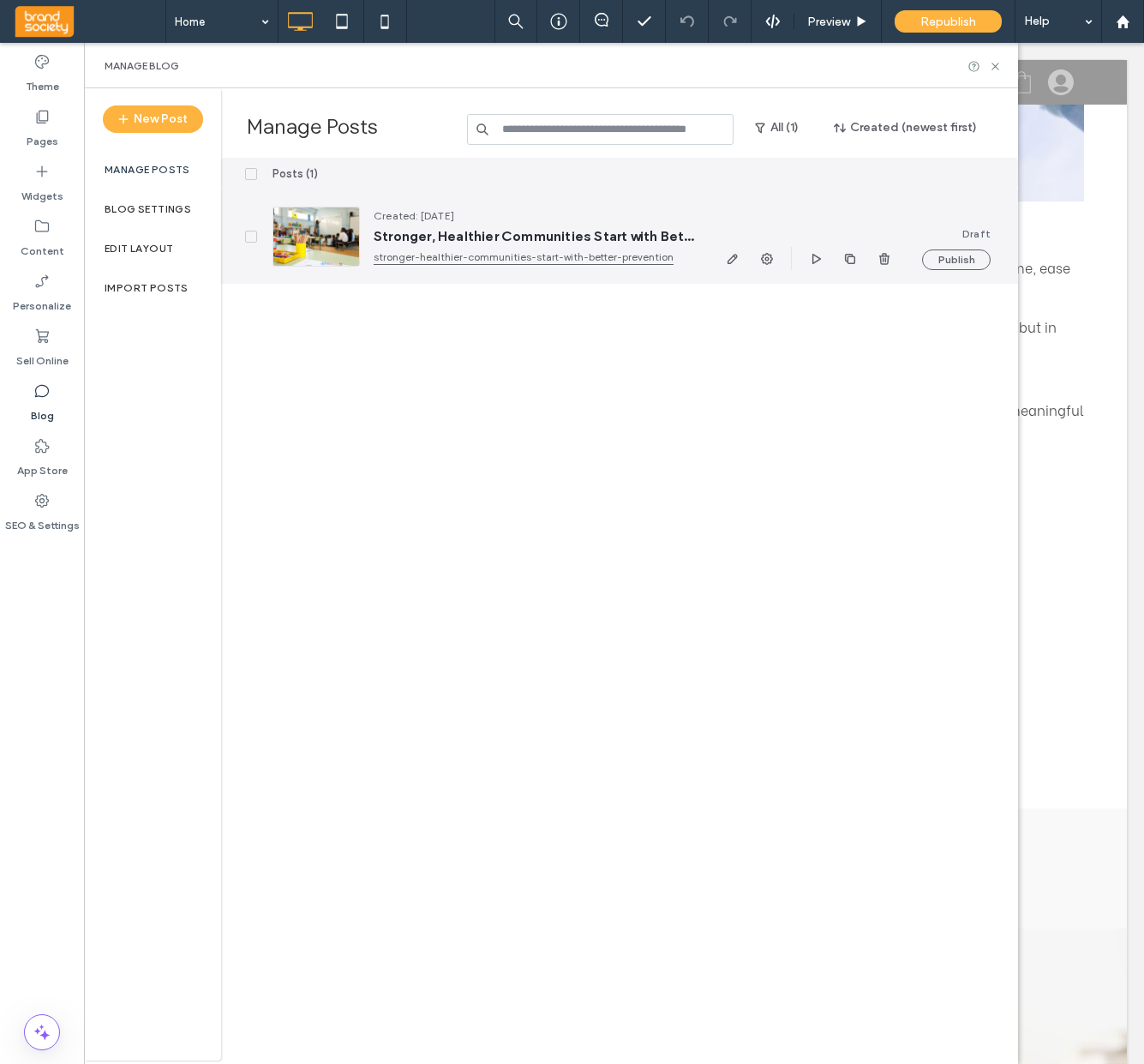
click at [320, 250] on div at bounding box center [315, 236] width 87 height 60
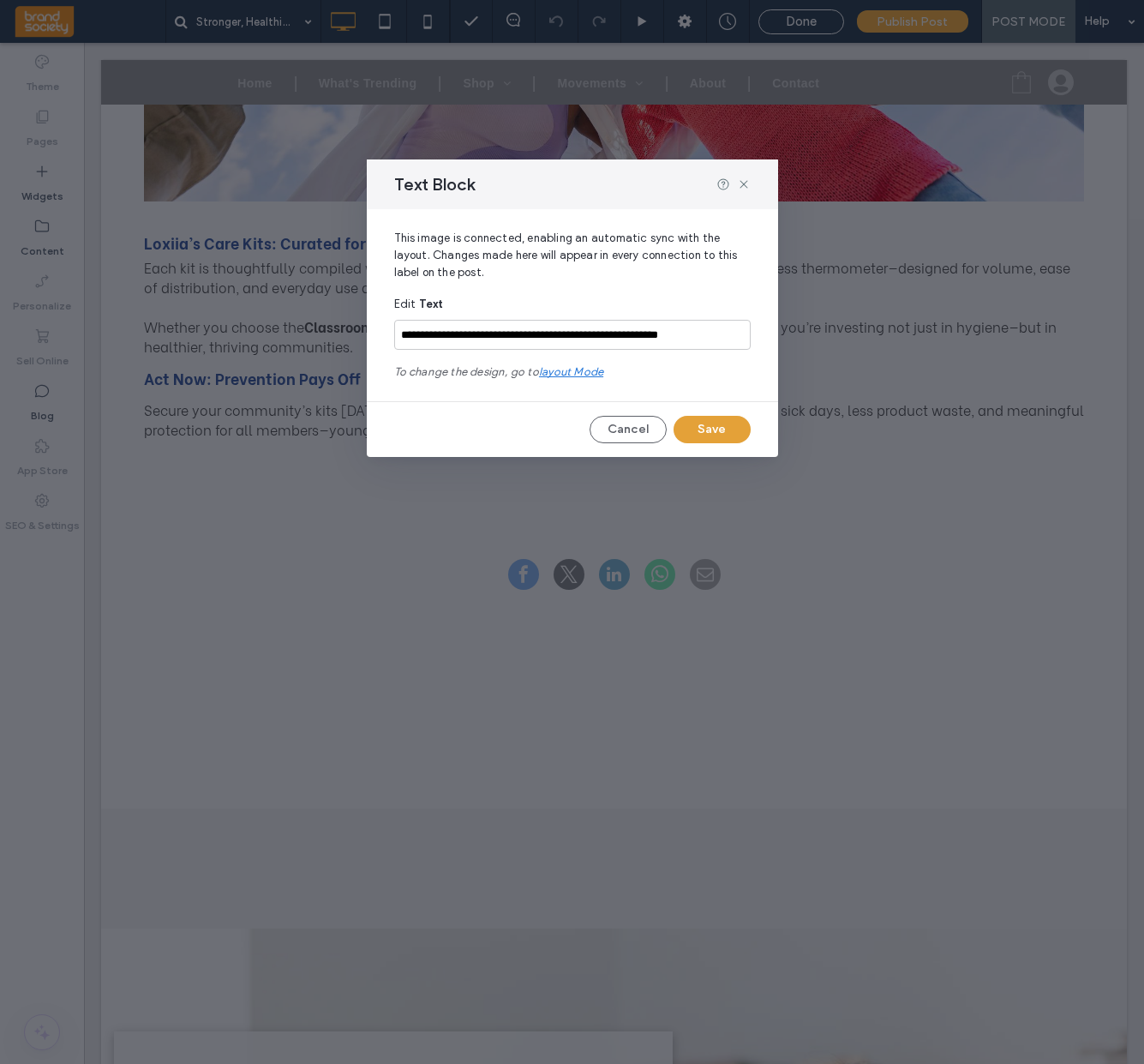
click at [706, 424] on button "Save" at bounding box center [713, 429] width 77 height 28
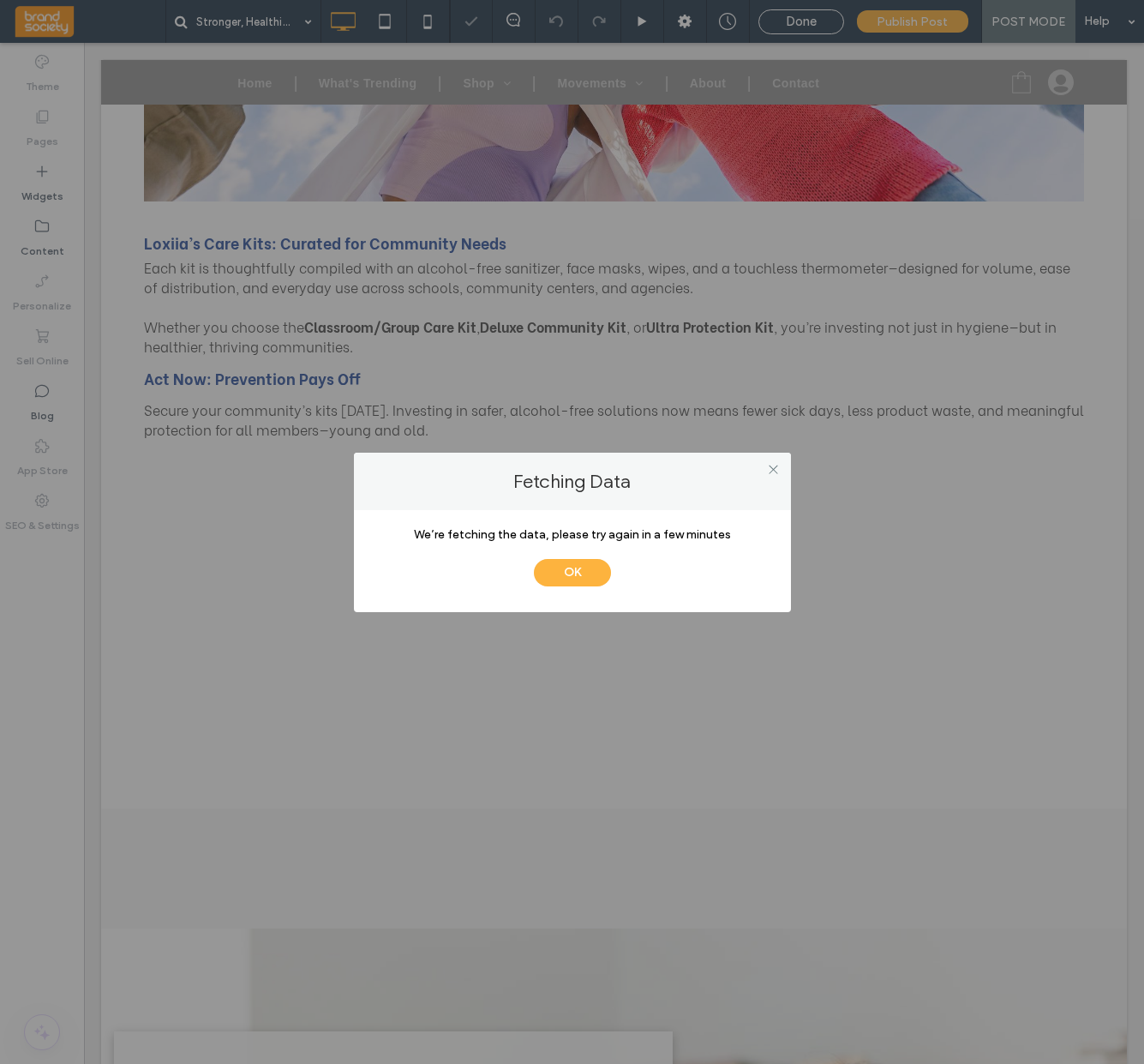
click at [1044, 561] on div "Fetching Data We’re fetching the data, please try again in a few minutes OK" at bounding box center [572, 532] width 1144 height 1064
click at [779, 468] on icon at bounding box center [773, 469] width 13 height 13
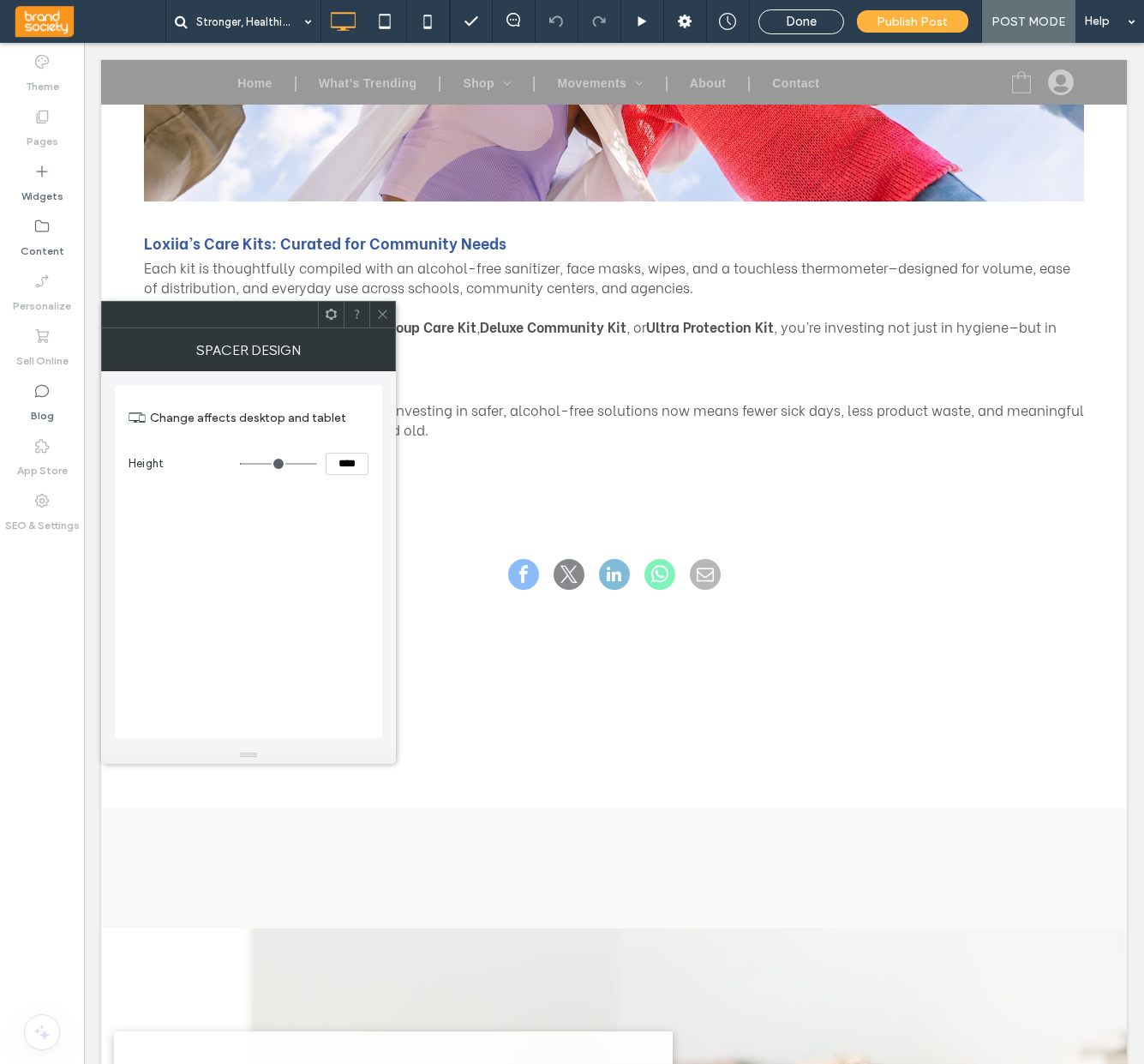
click at [388, 318] on icon at bounding box center [383, 315] width 13 height 13
click at [389, 315] on div at bounding box center [383, 315] width 26 height 26
type input "*"
type input "***"
drag, startPoint x: 246, startPoint y: 461, endPoint x: 195, endPoint y: 452, distance: 51.8
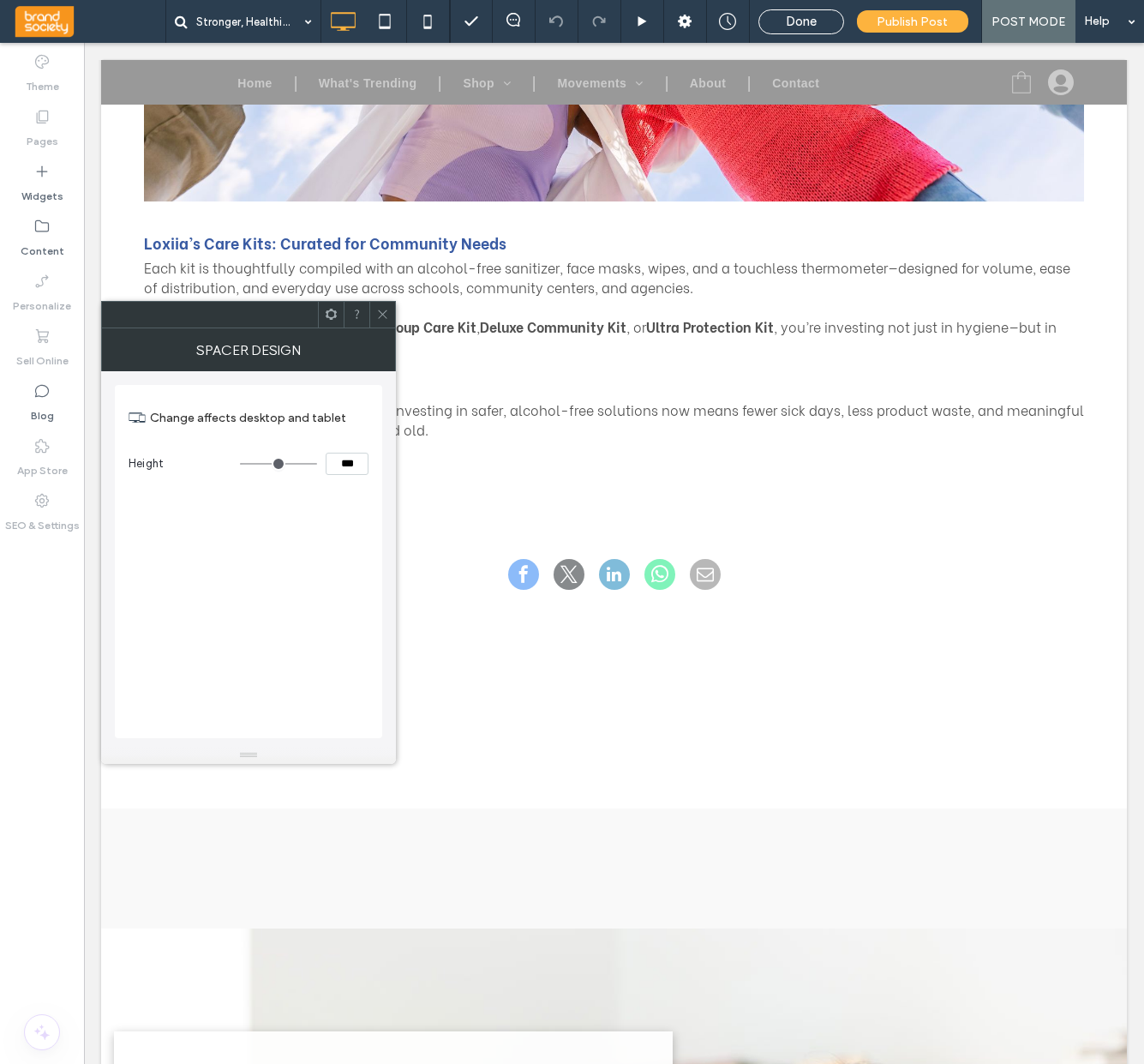
type input "*"
click at [240, 463] on input "range" at bounding box center [279, 463] width 77 height 2
click at [381, 318] on icon at bounding box center [383, 315] width 13 height 13
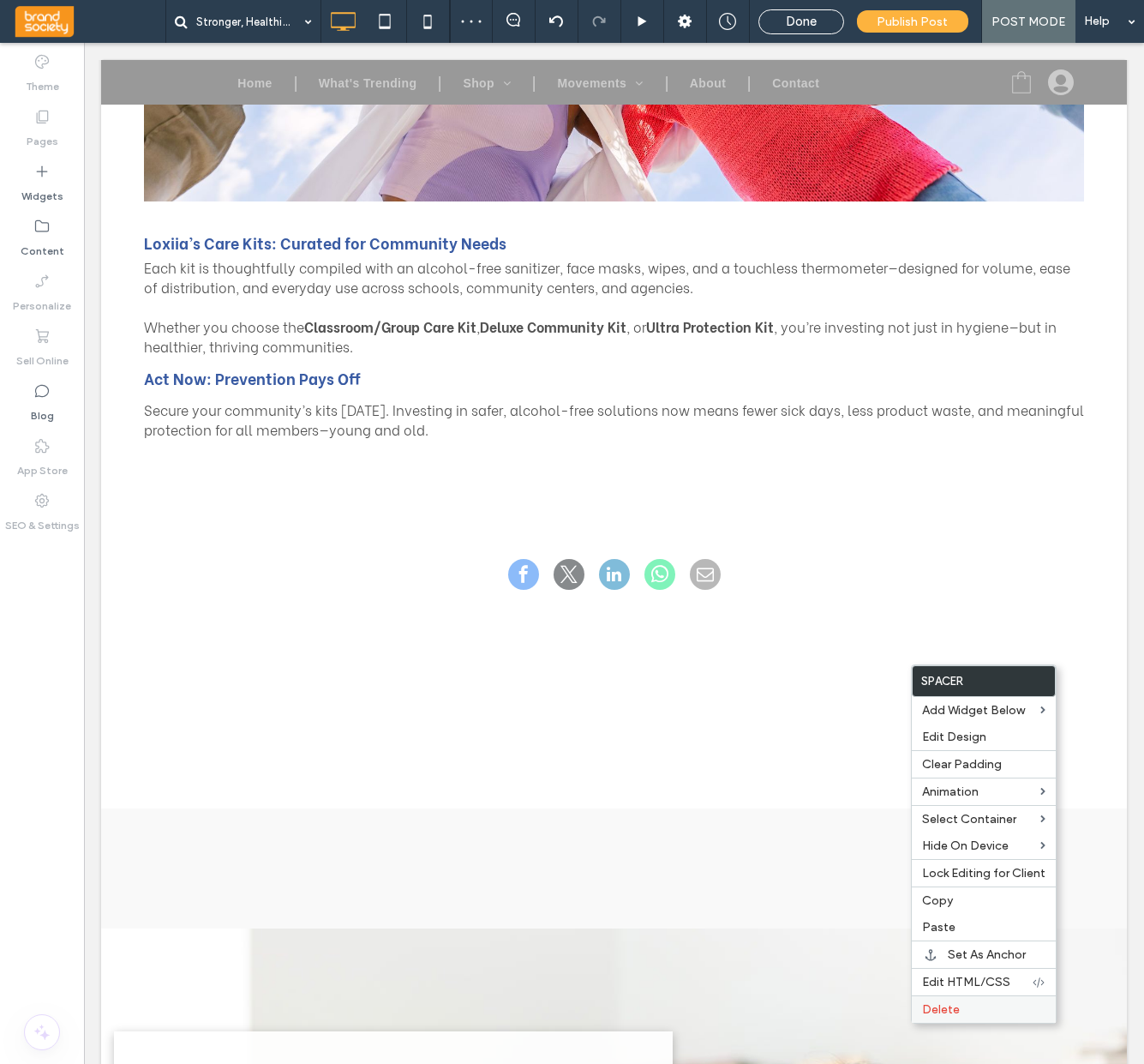
click at [967, 1008] on label "Delete" at bounding box center [984, 1010] width 123 height 15
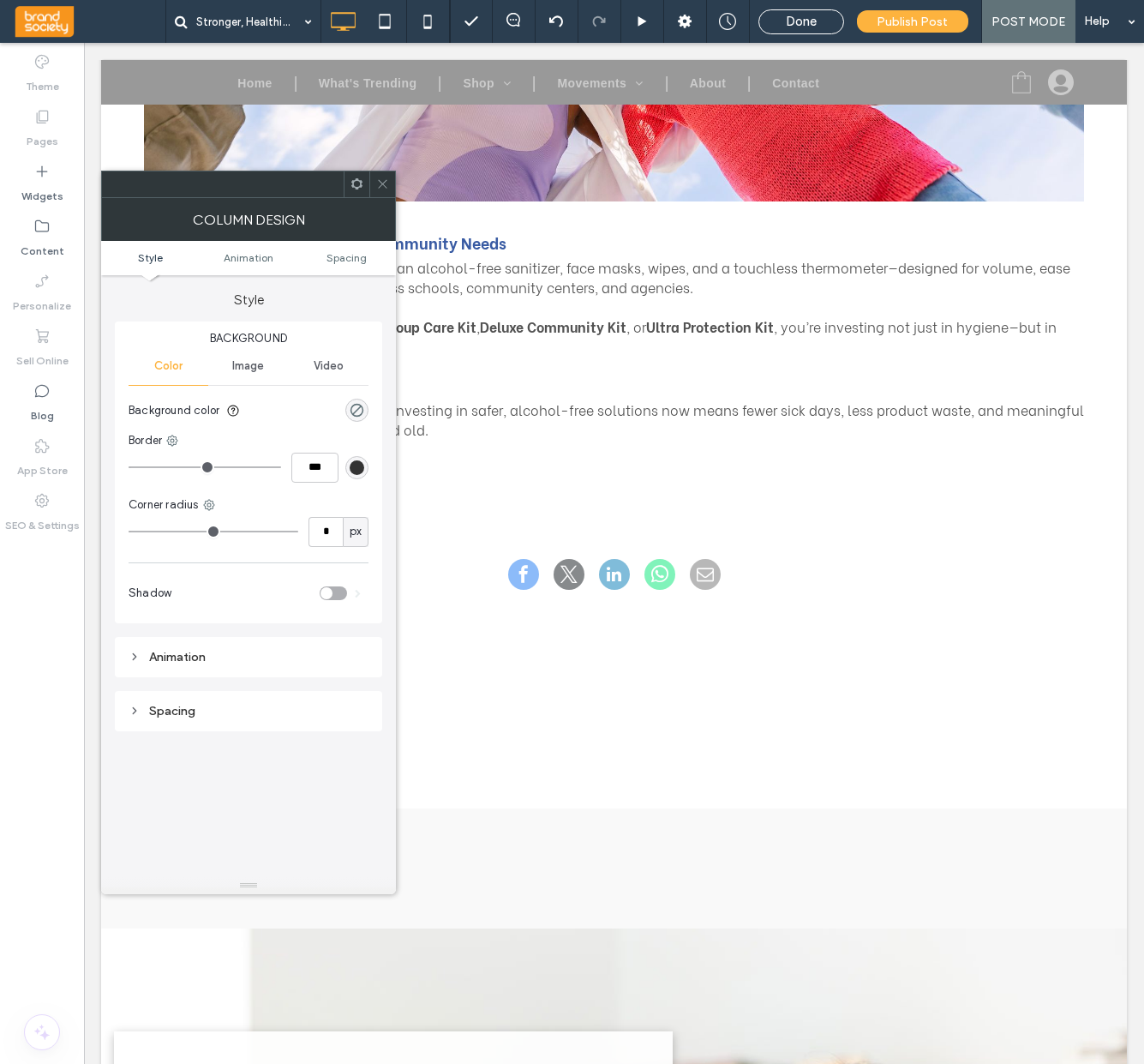
click at [379, 177] on icon at bounding box center [383, 184] width 13 height 13
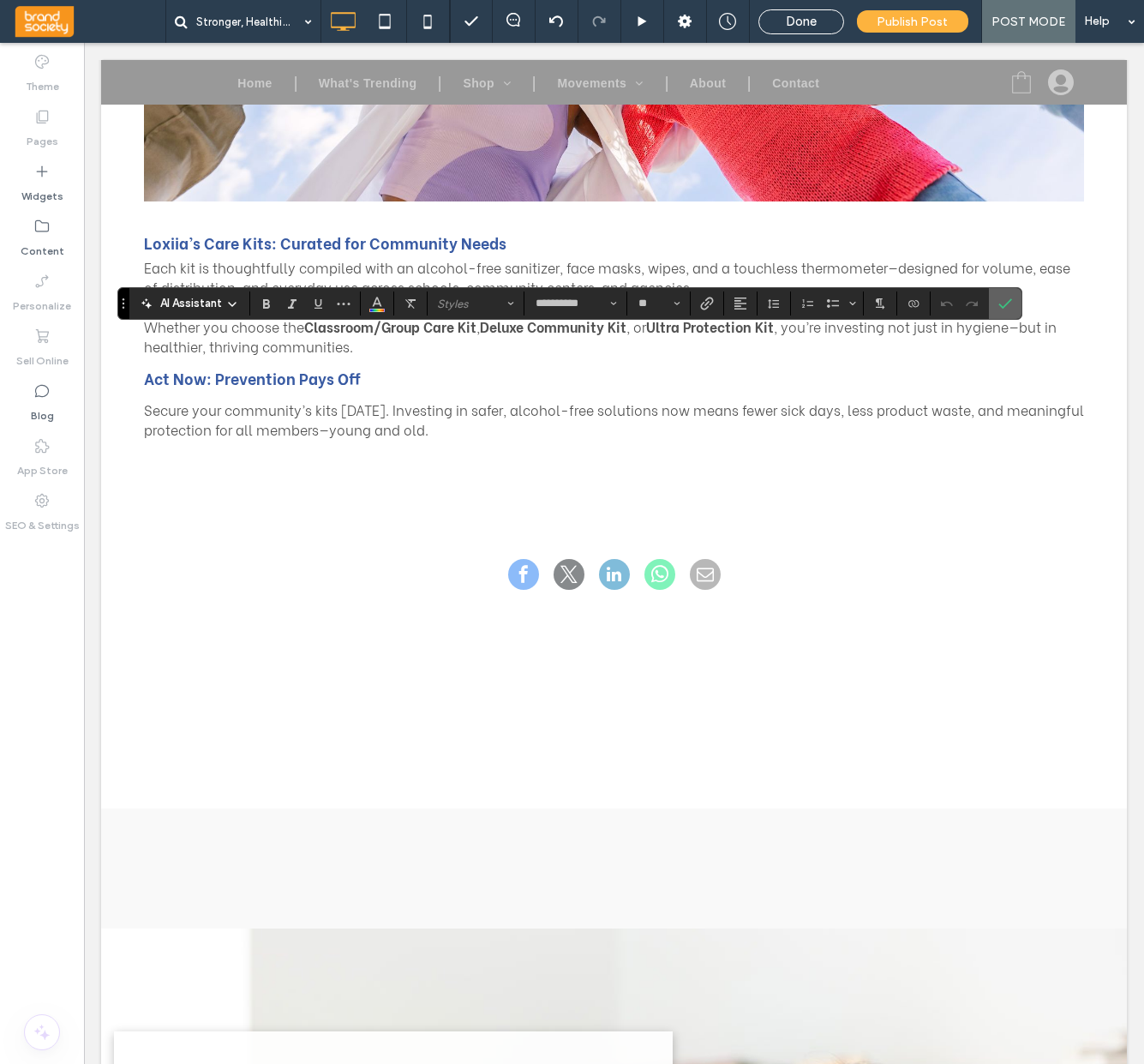
click at [997, 305] on label "Confirm" at bounding box center [1005, 303] width 26 height 31
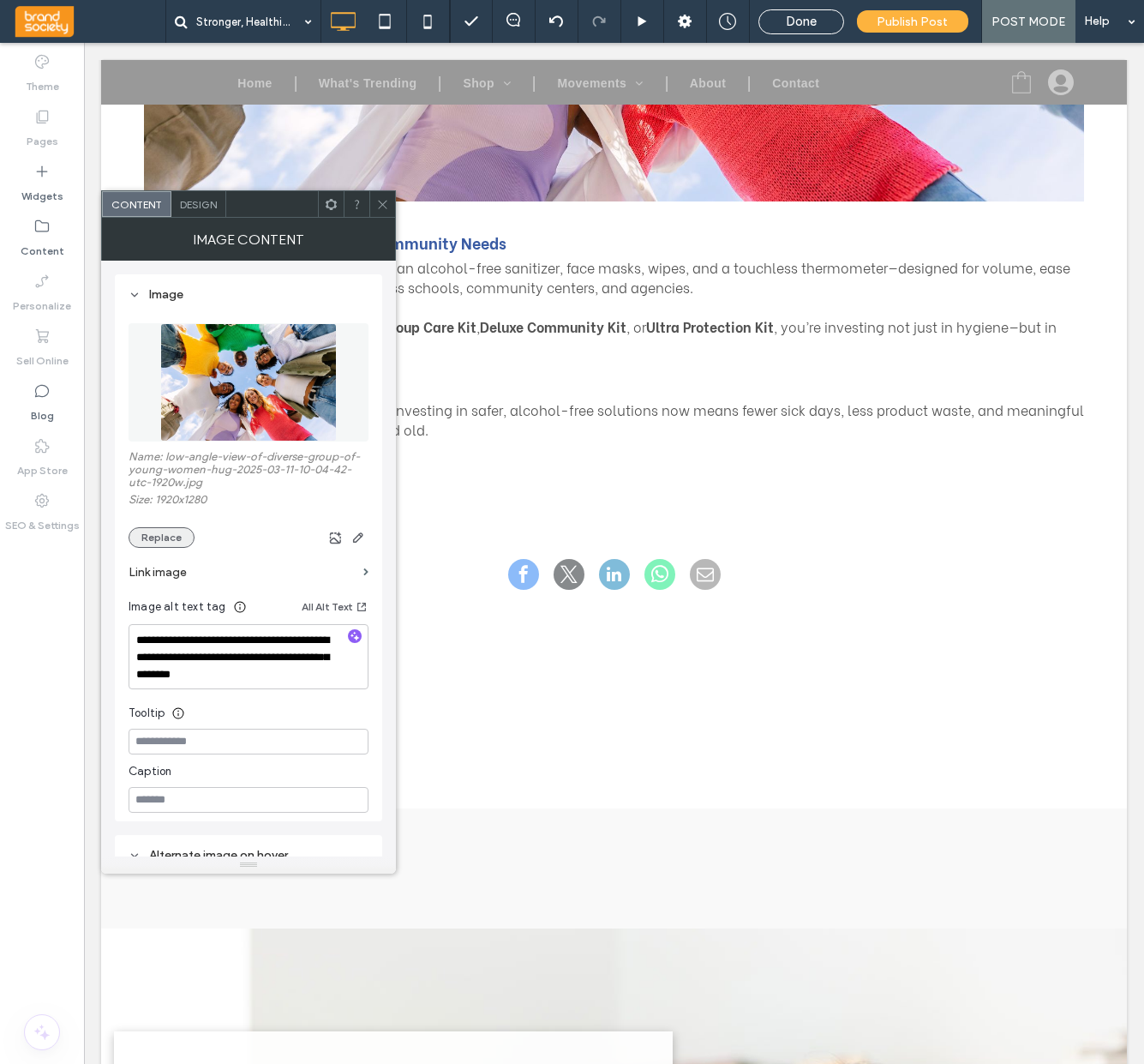
click at [150, 540] on button "Replace" at bounding box center [162, 537] width 66 height 20
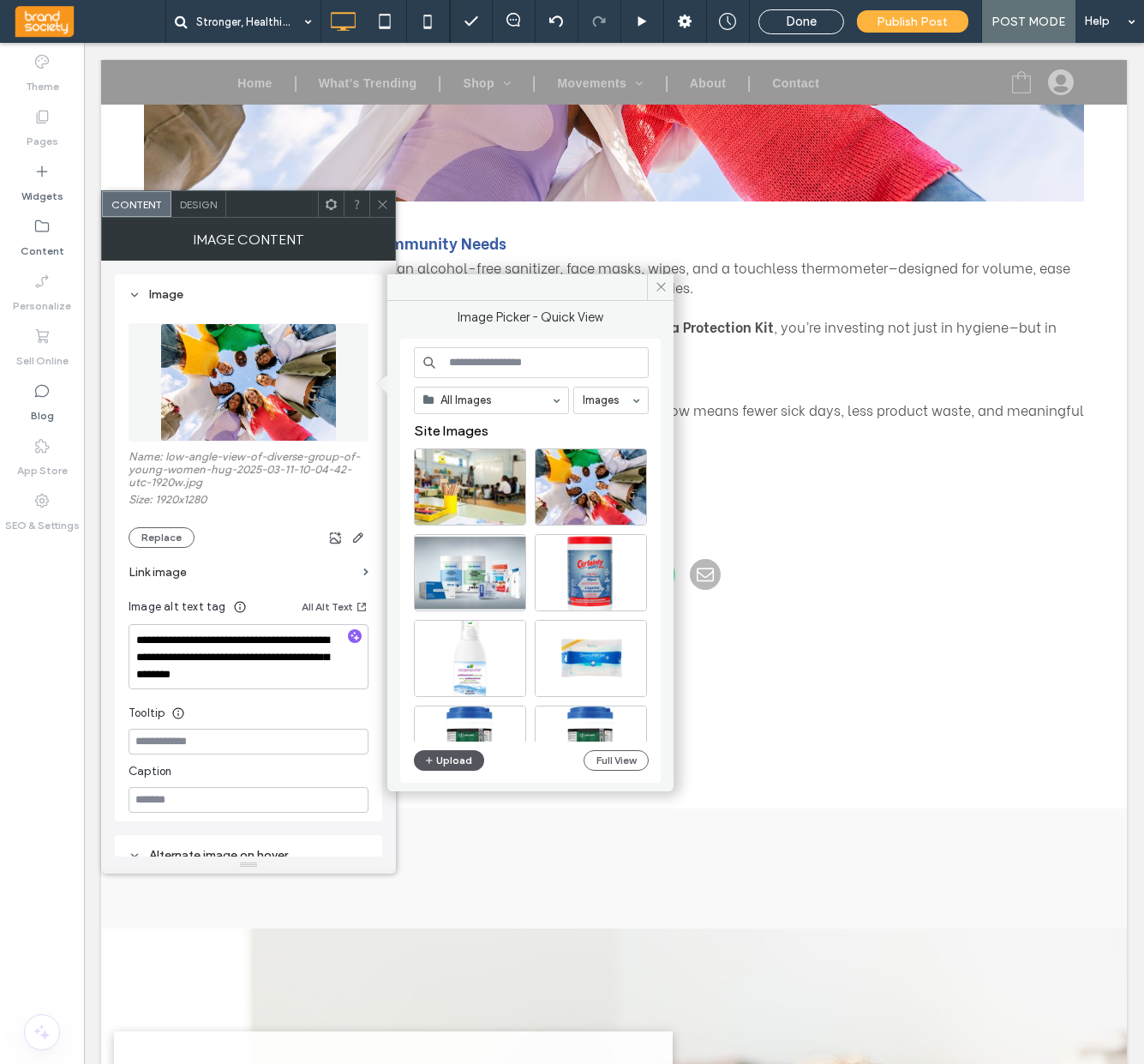
click at [451, 765] on button "Upload" at bounding box center [449, 761] width 70 height 20
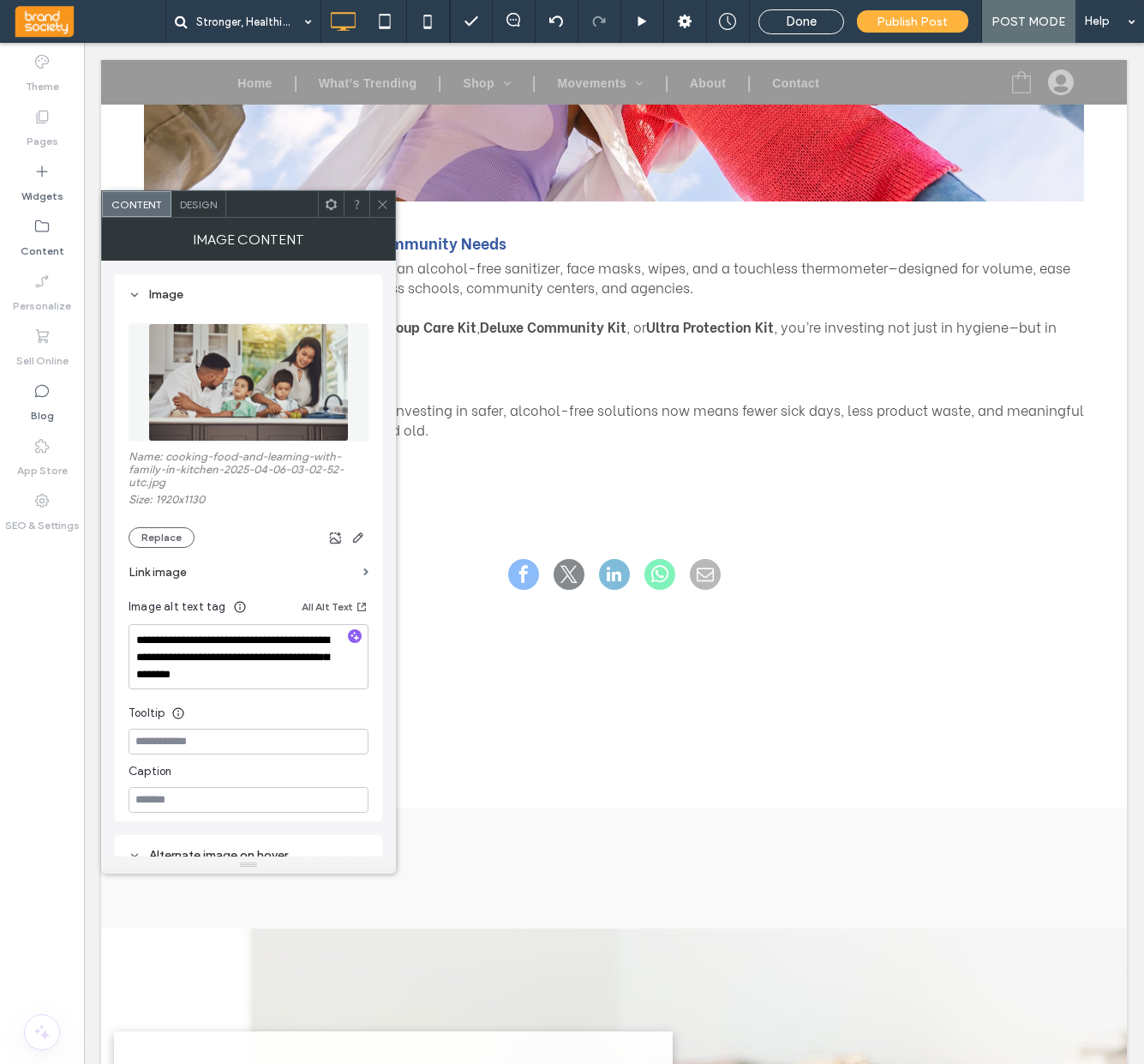
click at [385, 207] on use at bounding box center [382, 203] width 8 height 8
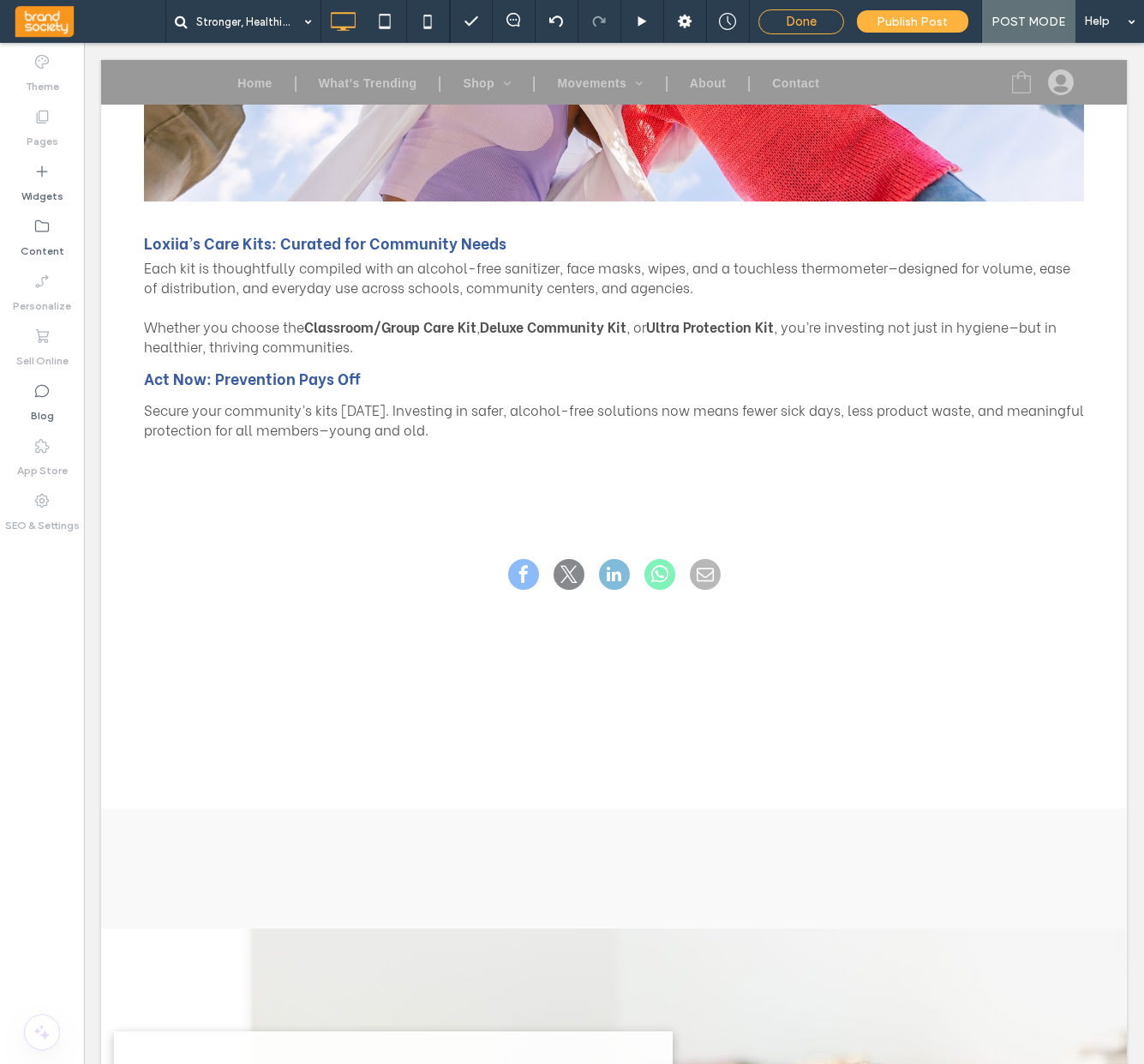
click at [818, 21] on div "Done" at bounding box center [801, 21] width 84 height 16
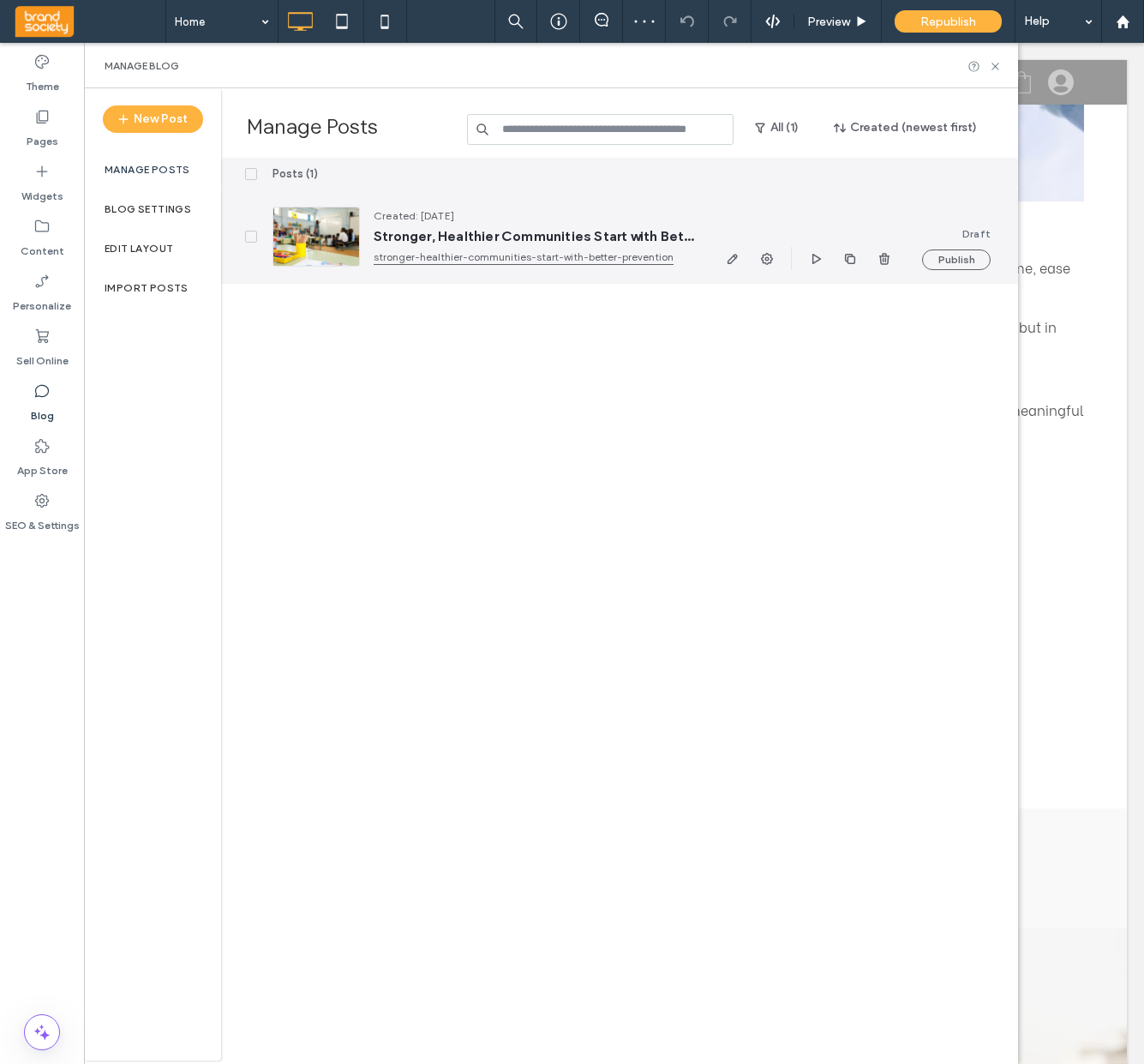
click at [252, 238] on icon at bounding box center [250, 236] width 6 height 6
click at [247, 235] on icon at bounding box center [250, 236] width 6 height 6
click at [425, 250] on link "stronger-healthier-communities-start-with-better-prevention" at bounding box center [534, 257] width 322 height 17
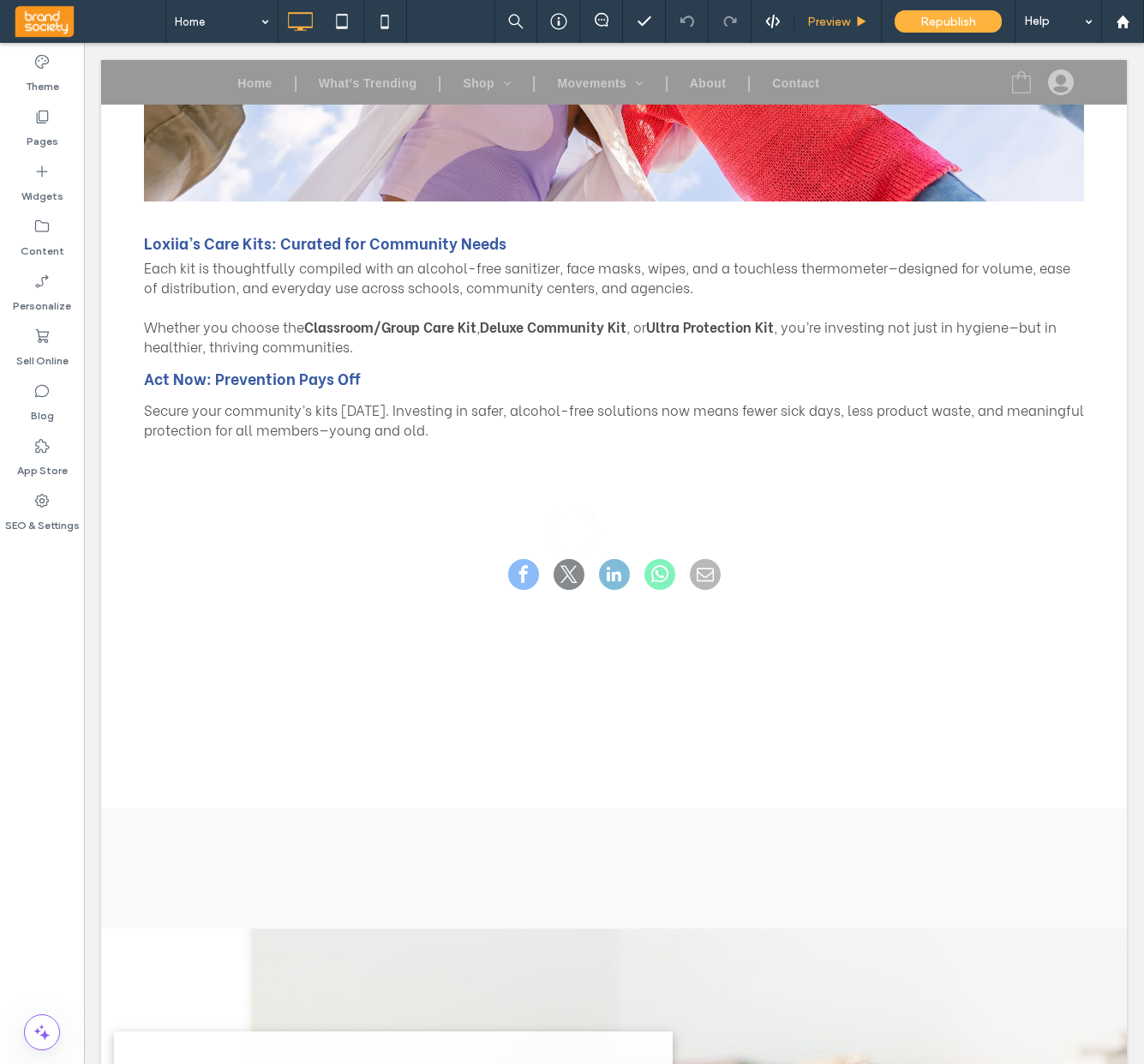
click at [817, 15] on span "Preview" at bounding box center [829, 22] width 43 height 15
